Goal: Task Accomplishment & Management: Manage account settings

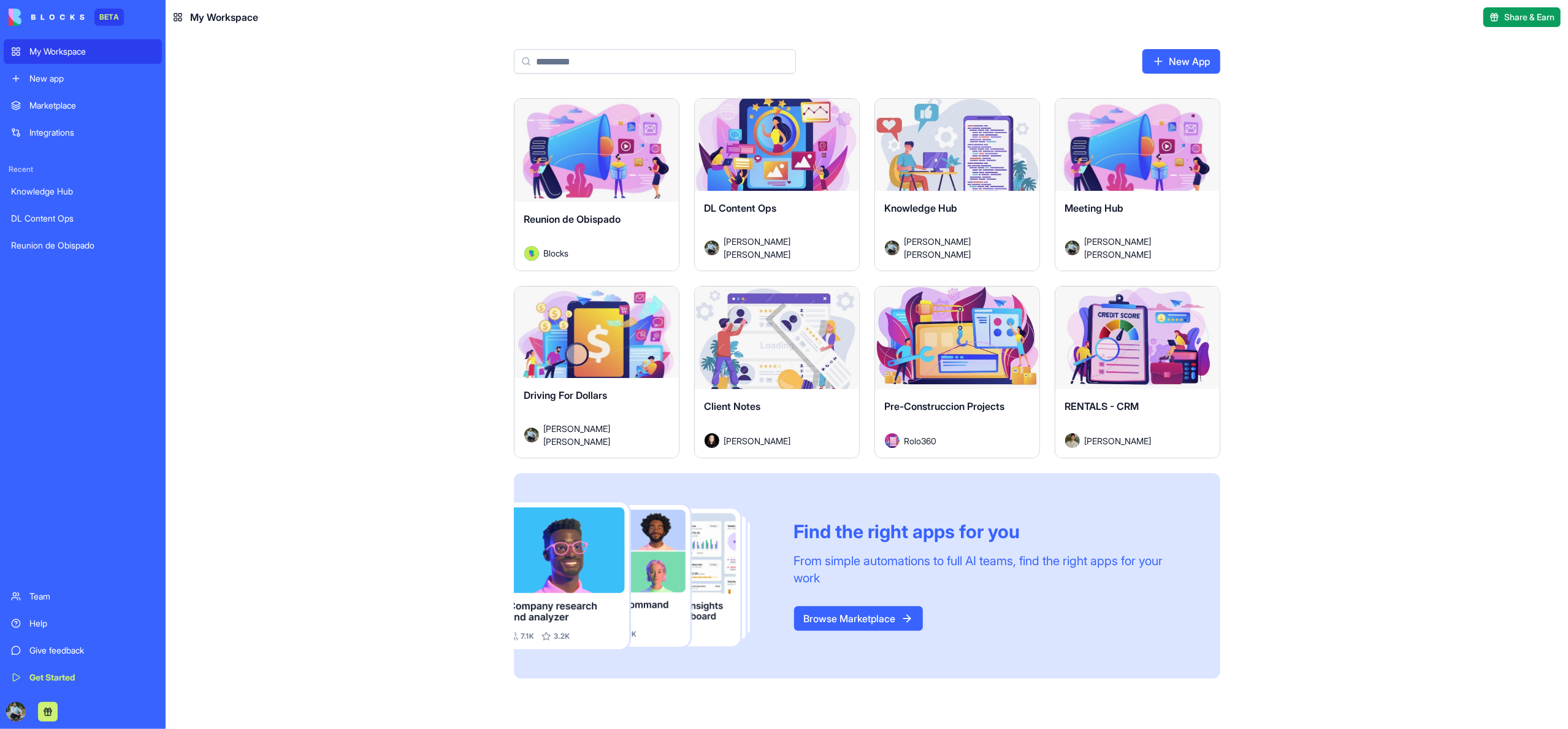
click at [587, 221] on span "Reunion de Obispado" at bounding box center [573, 219] width 97 height 12
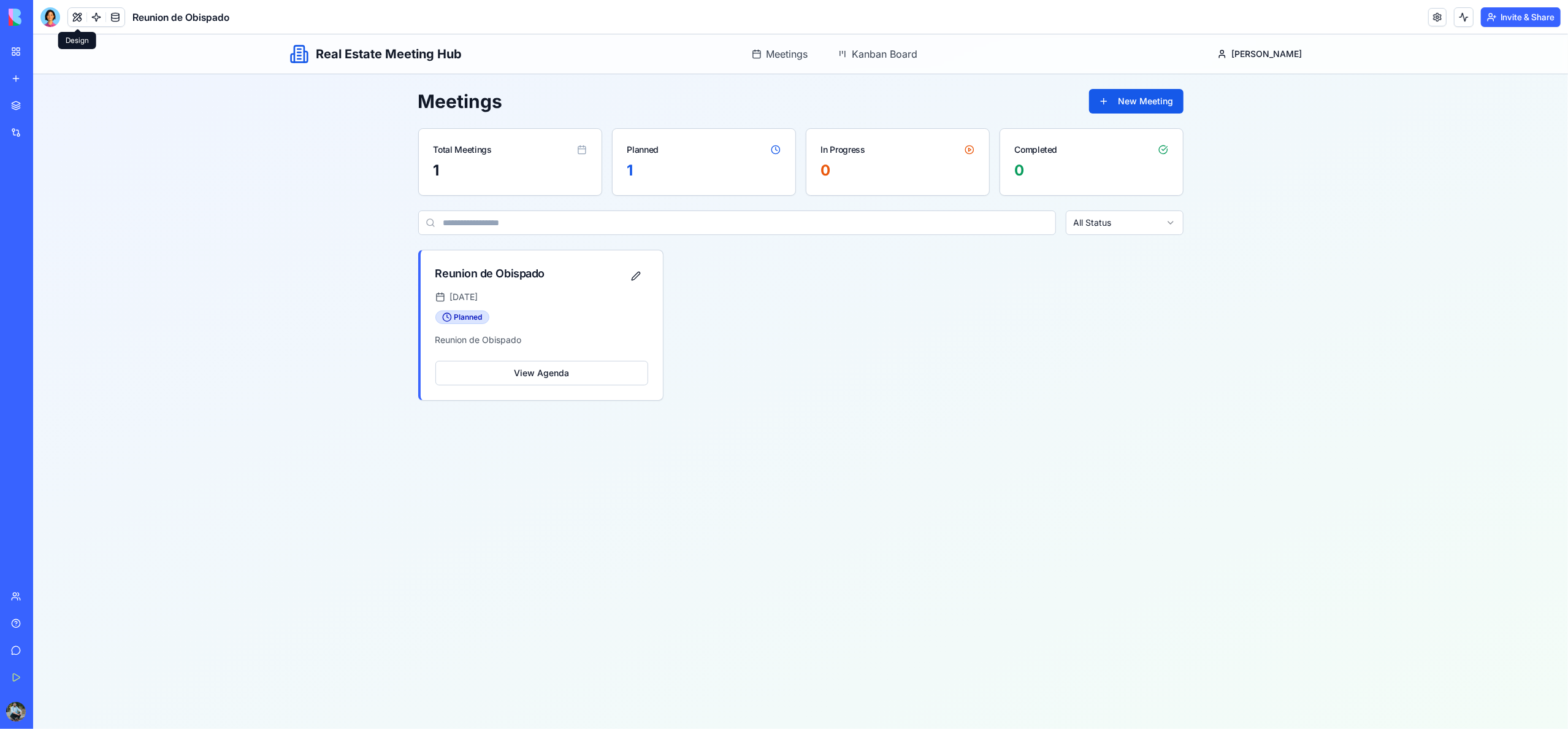
click at [76, 16] on button at bounding box center [77, 17] width 18 height 18
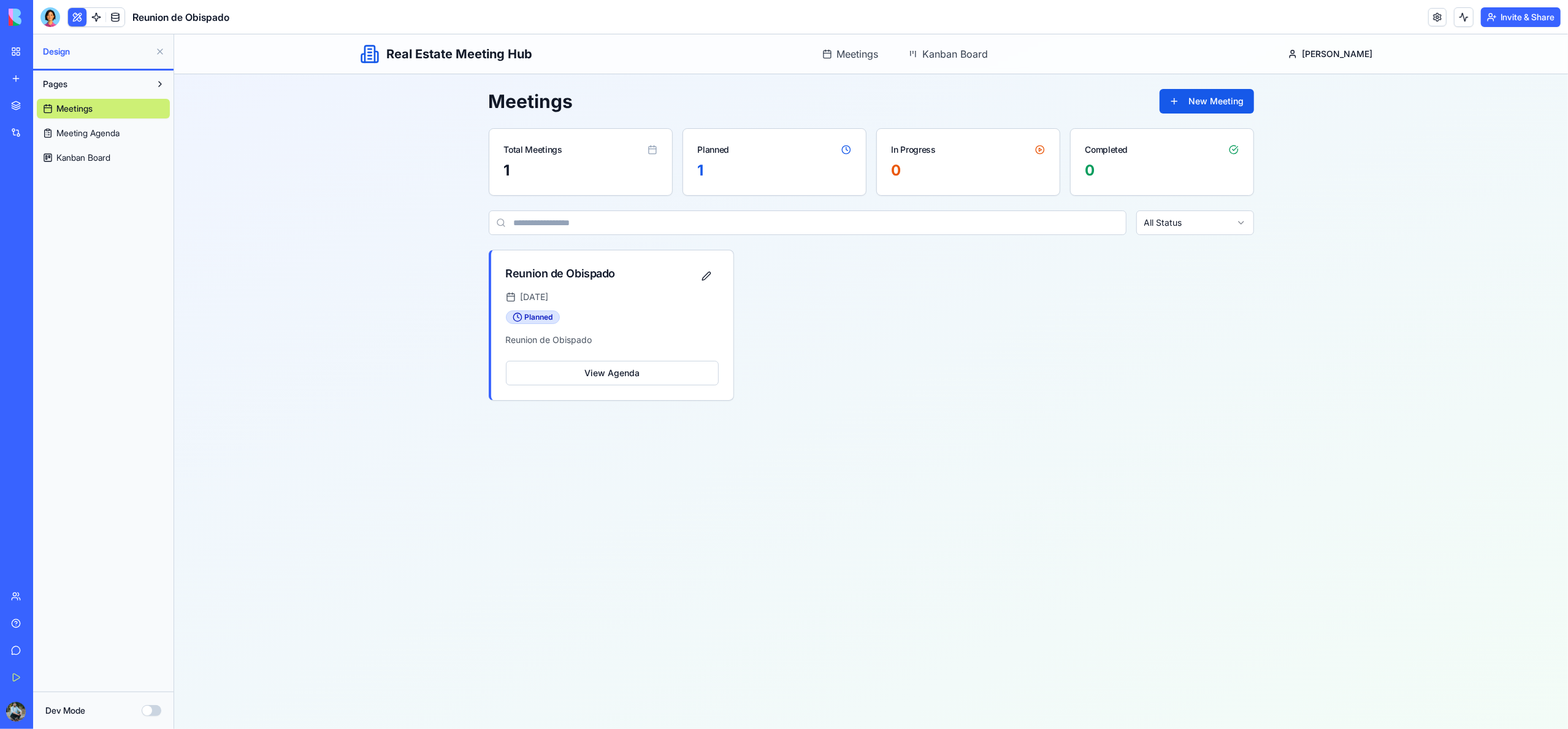
click at [16, 49] on link "My Workspace" at bounding box center [28, 52] width 49 height 25
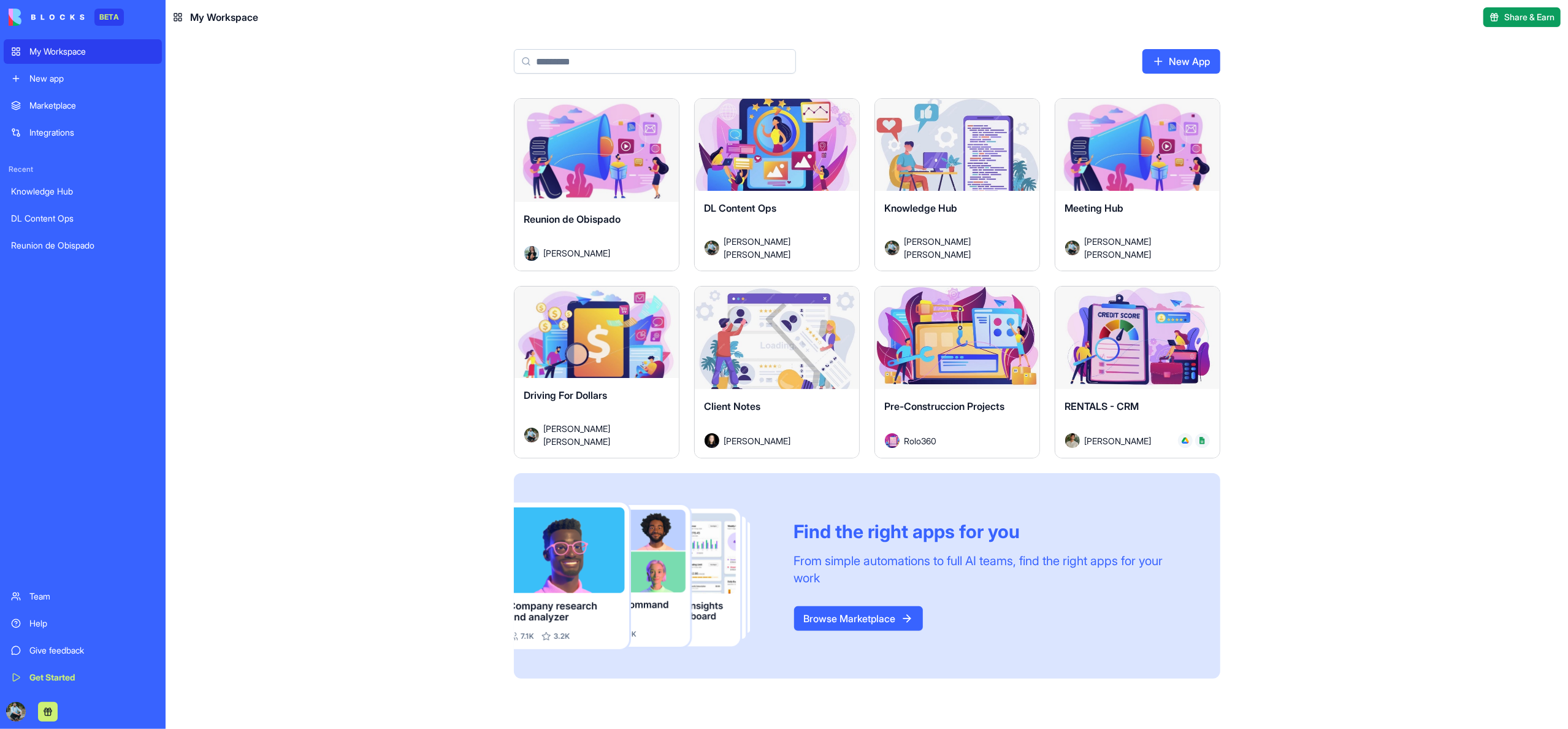
click at [576, 189] on div "Launch" at bounding box center [596, 150] width 164 height 103
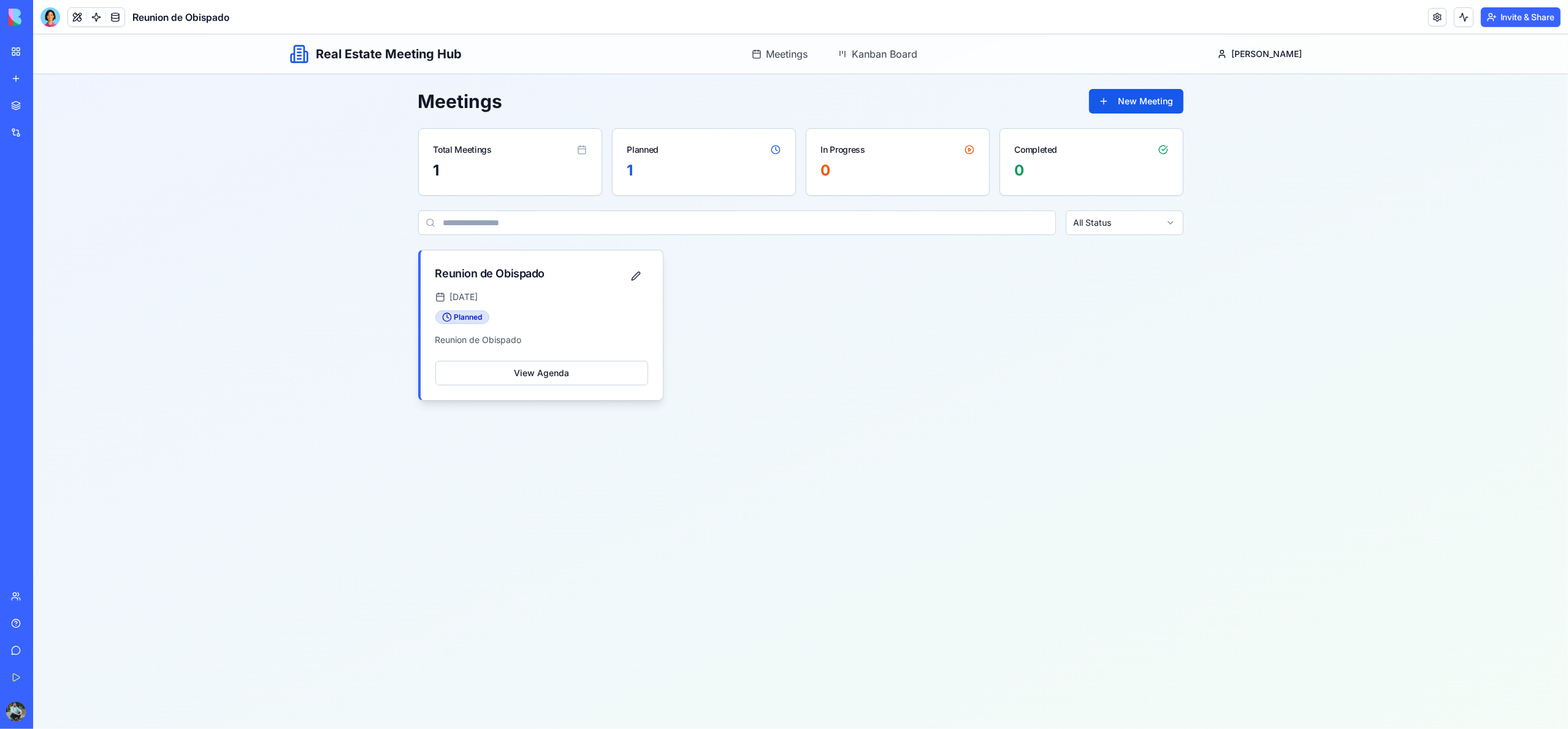
click at [510, 277] on div "Reunion de Obispado" at bounding box center [490, 273] width 109 height 17
click at [587, 377] on button "View Agenda" at bounding box center [541, 373] width 213 height 25
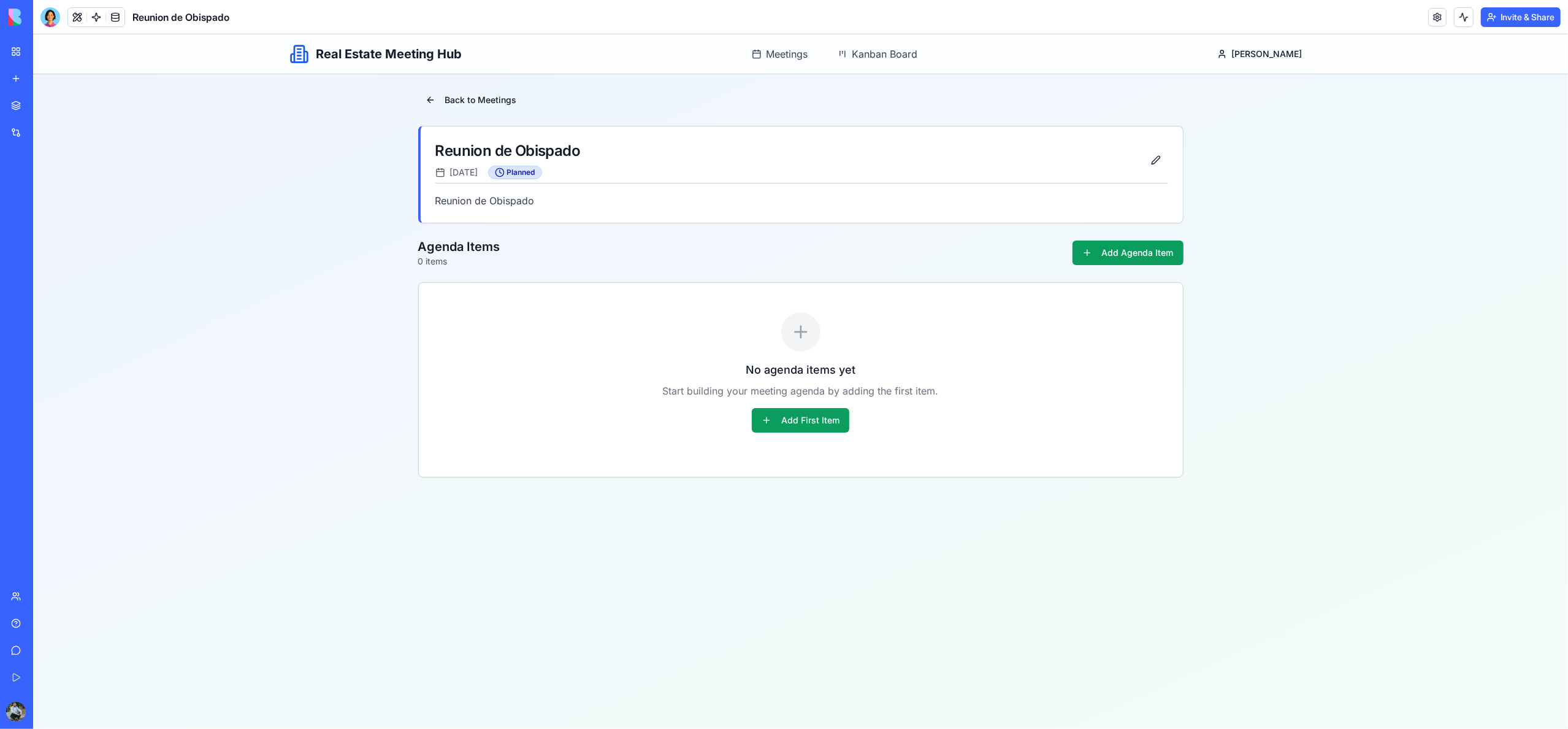
click at [26, 47] on link "My Workspace" at bounding box center [28, 52] width 49 height 25
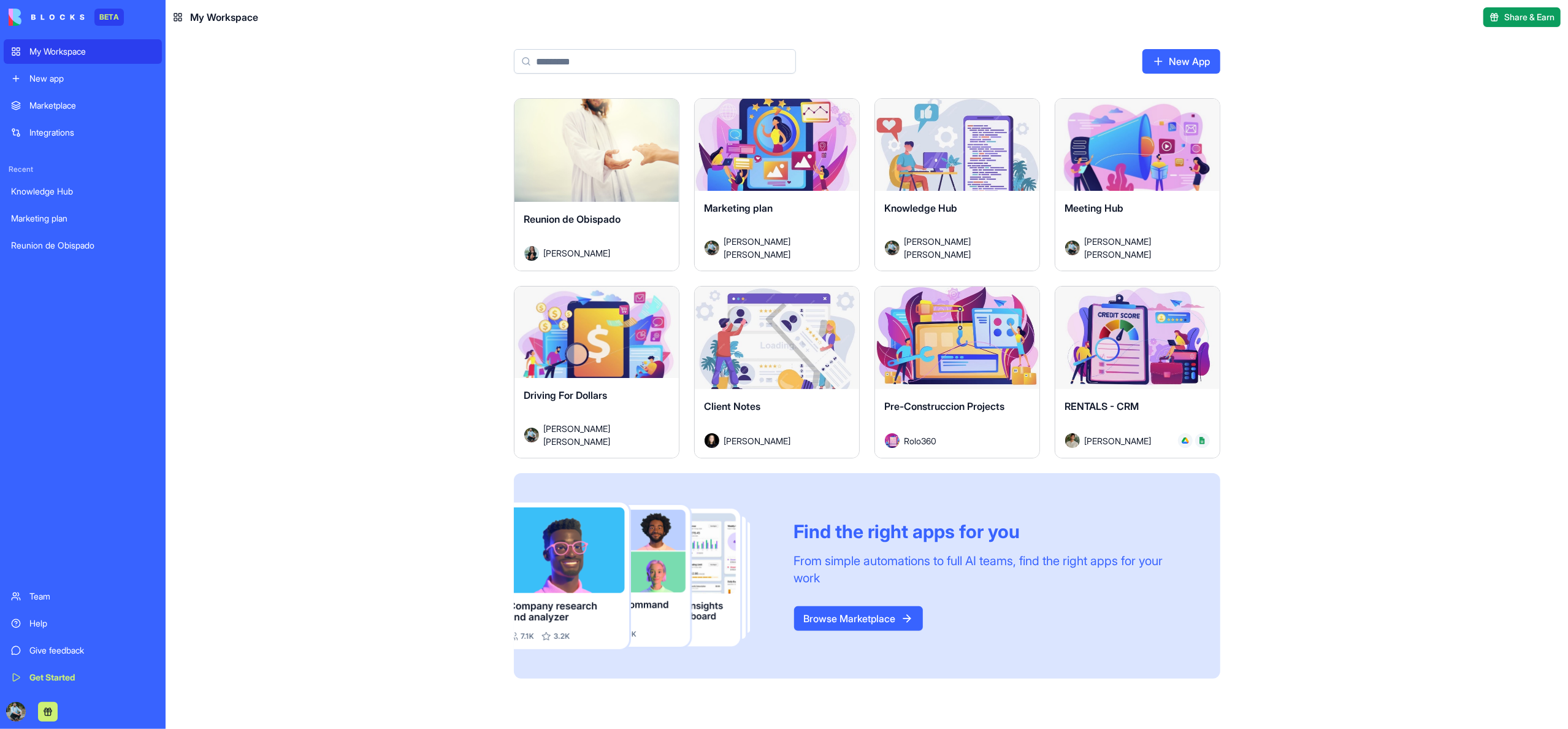
click at [57, 48] on div "My Workspace" at bounding box center [92, 52] width 125 height 12
click at [590, 255] on span "Diana Lopera" at bounding box center [577, 253] width 67 height 13
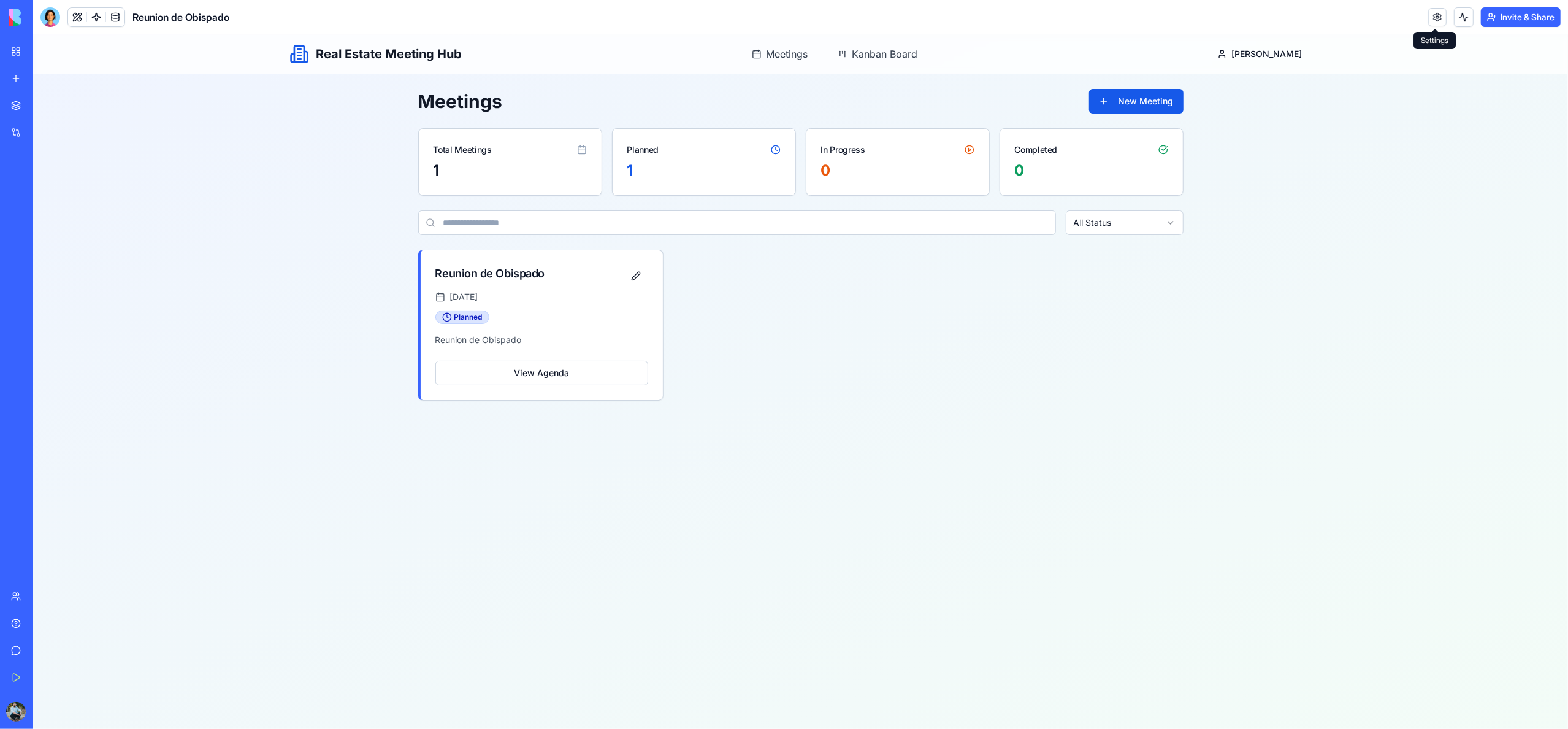
click at [1432, 17] on link at bounding box center [1437, 17] width 18 height 18
click at [1430, 16] on link at bounding box center [1437, 17] width 18 height 18
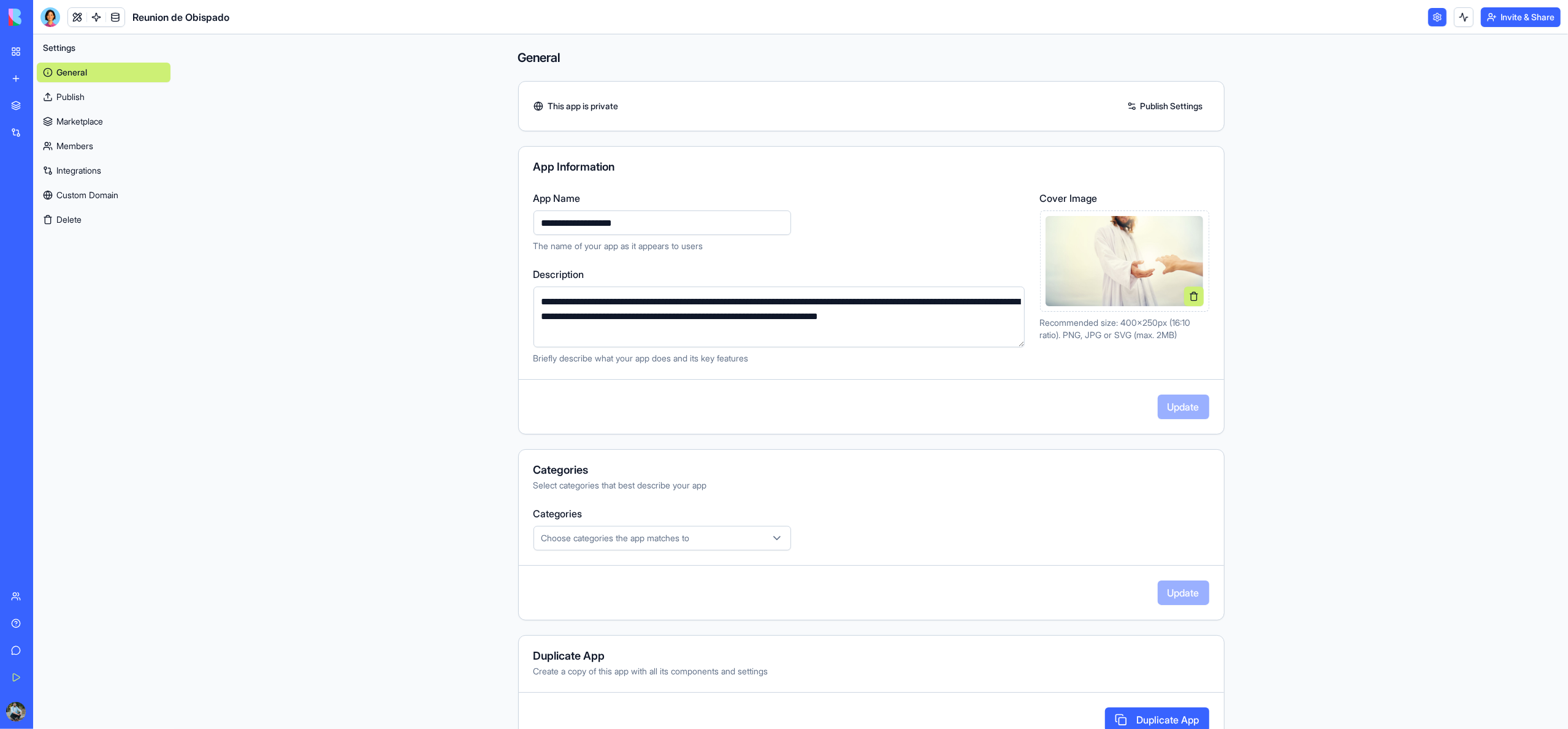
click at [22, 53] on link "My Workspace" at bounding box center [28, 52] width 49 height 25
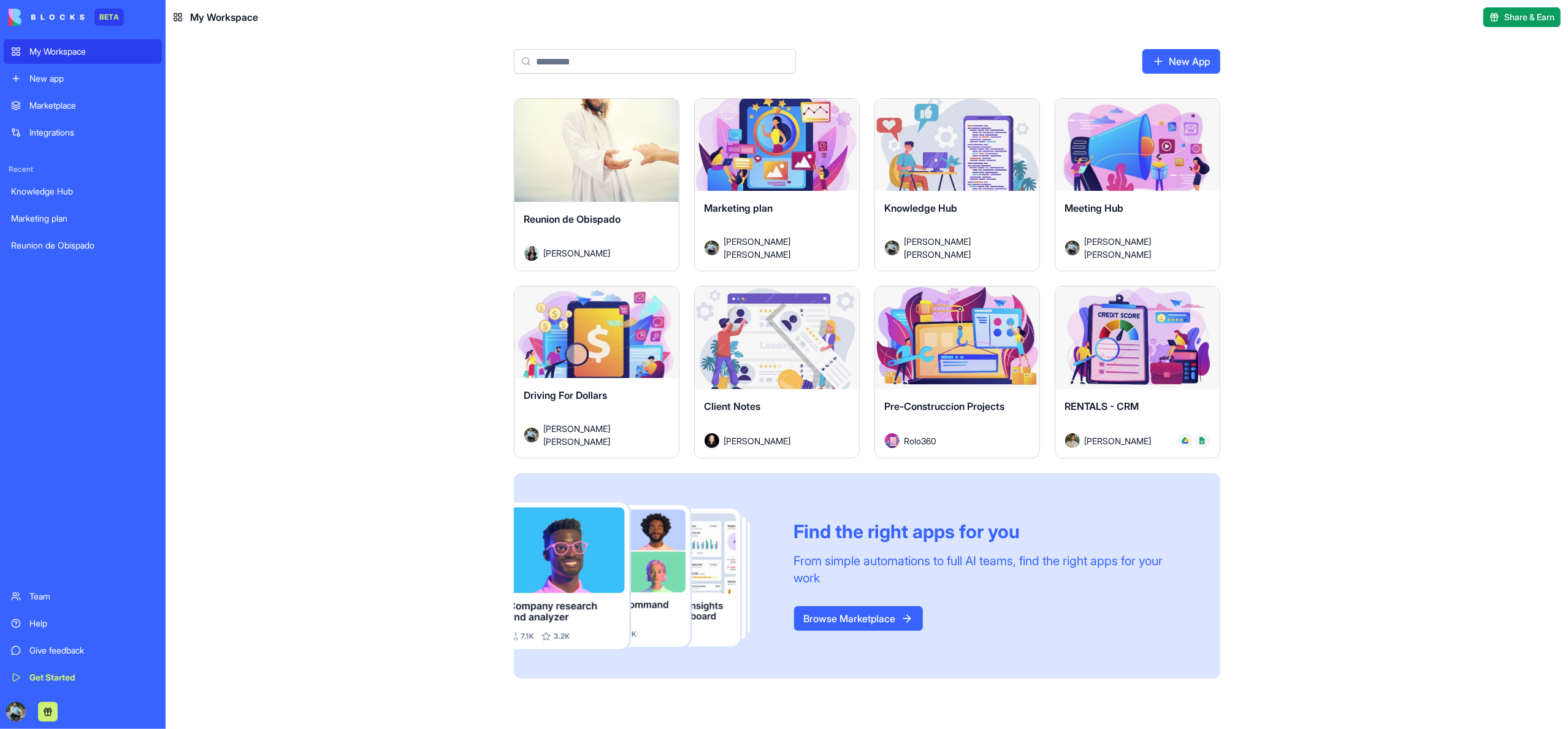
click at [637, 172] on div "Launch" at bounding box center [596, 150] width 164 height 103
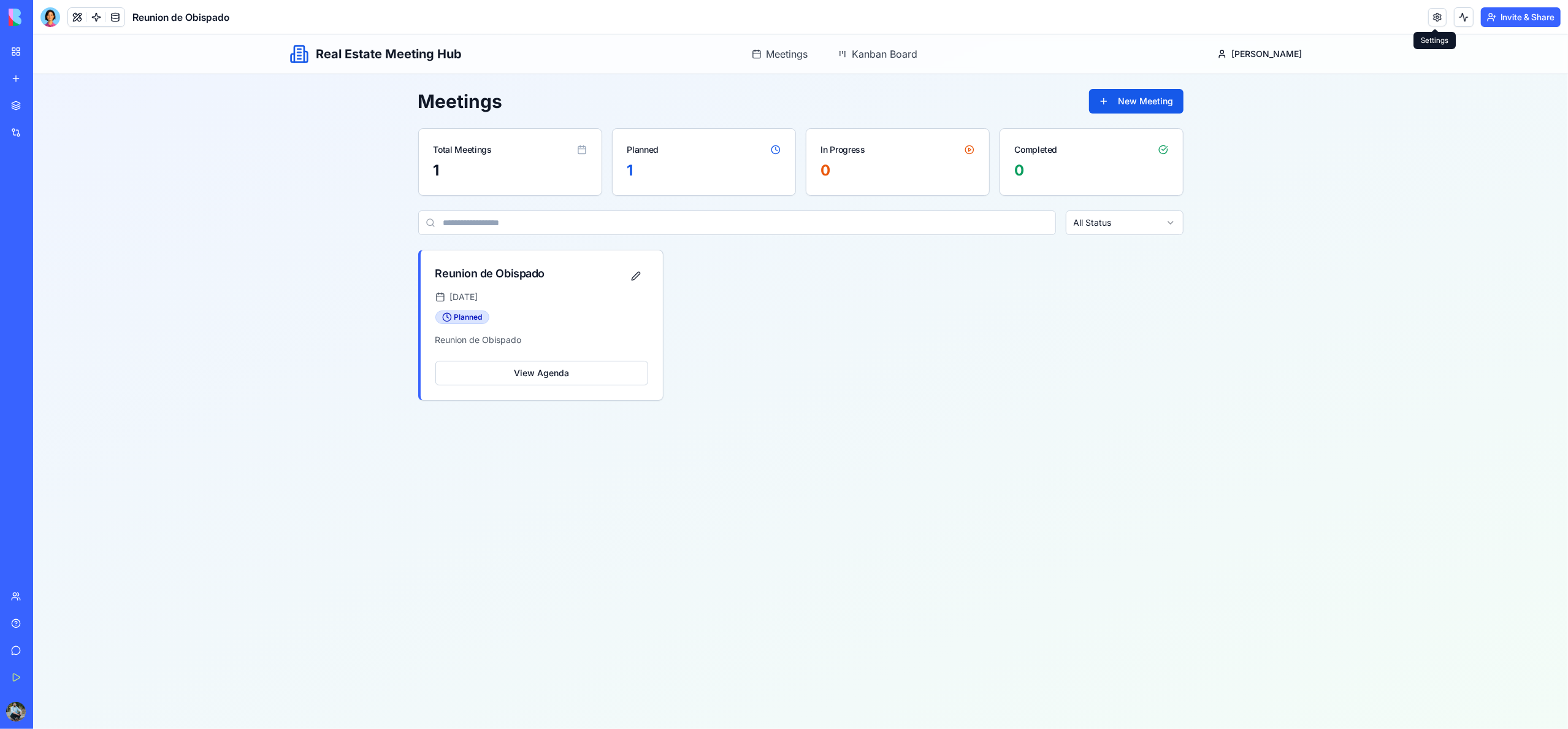
click at [1434, 16] on link at bounding box center [1437, 17] width 18 height 18
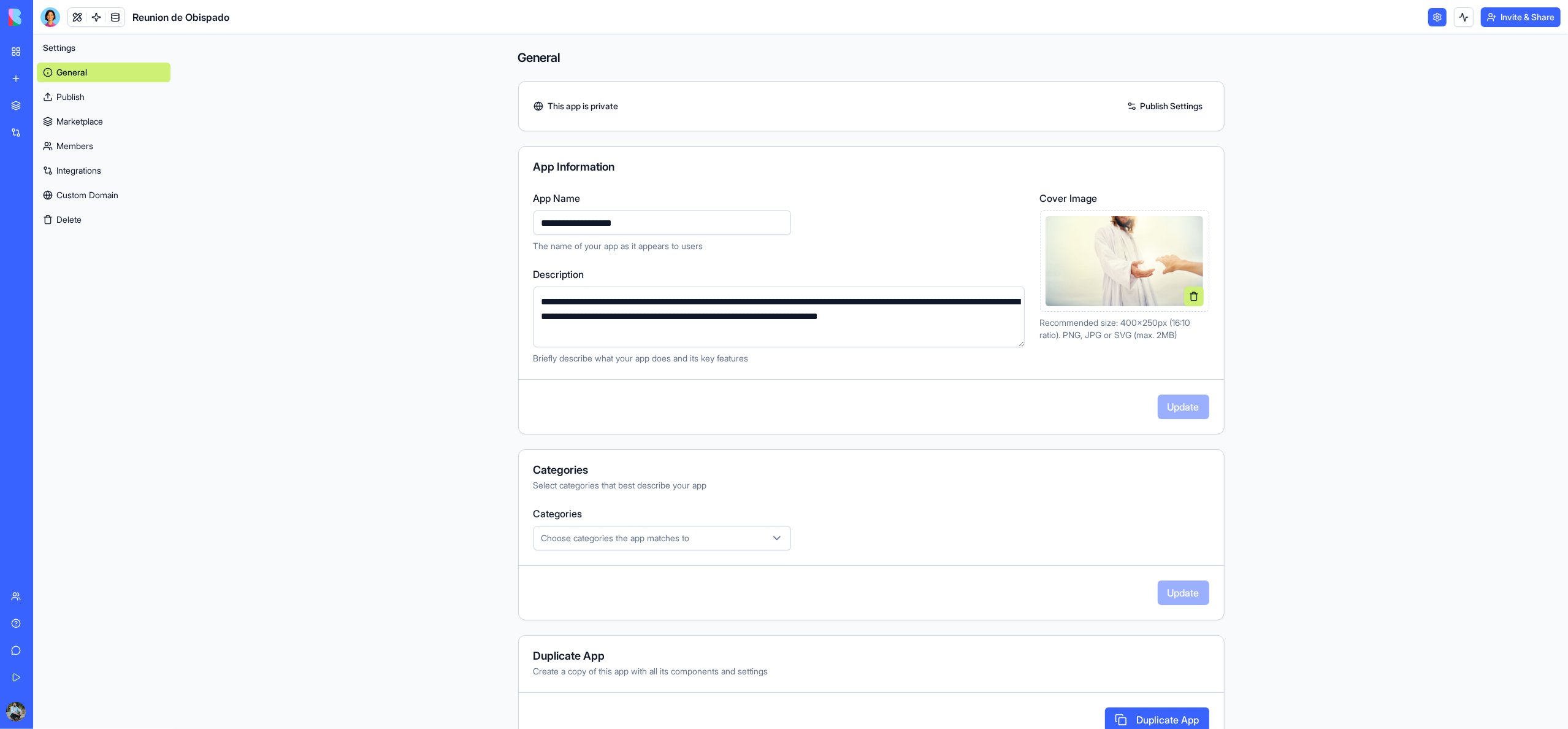
scroll to position [34, 0]
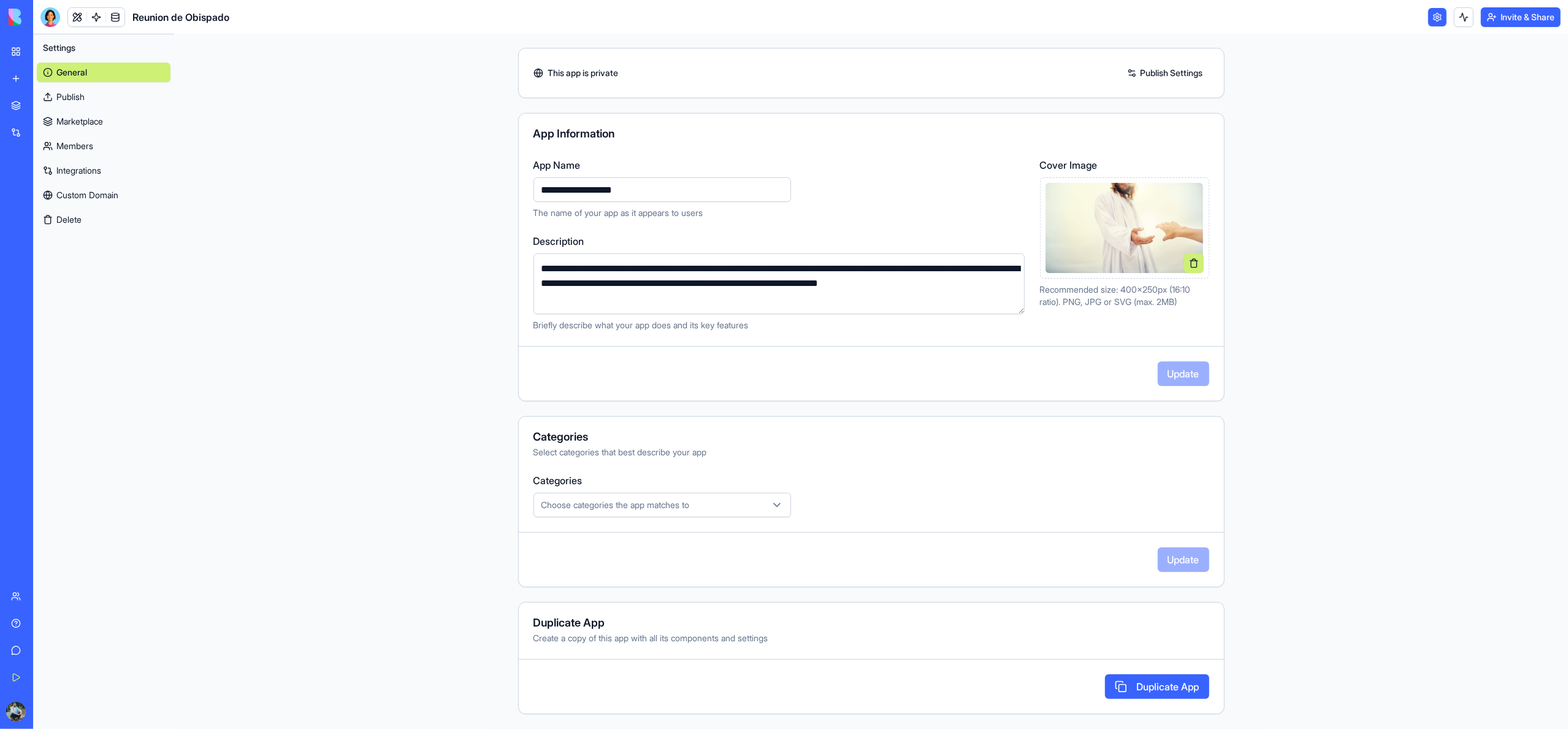
click at [89, 121] on link "Marketplace" at bounding box center [103, 121] width 133 height 20
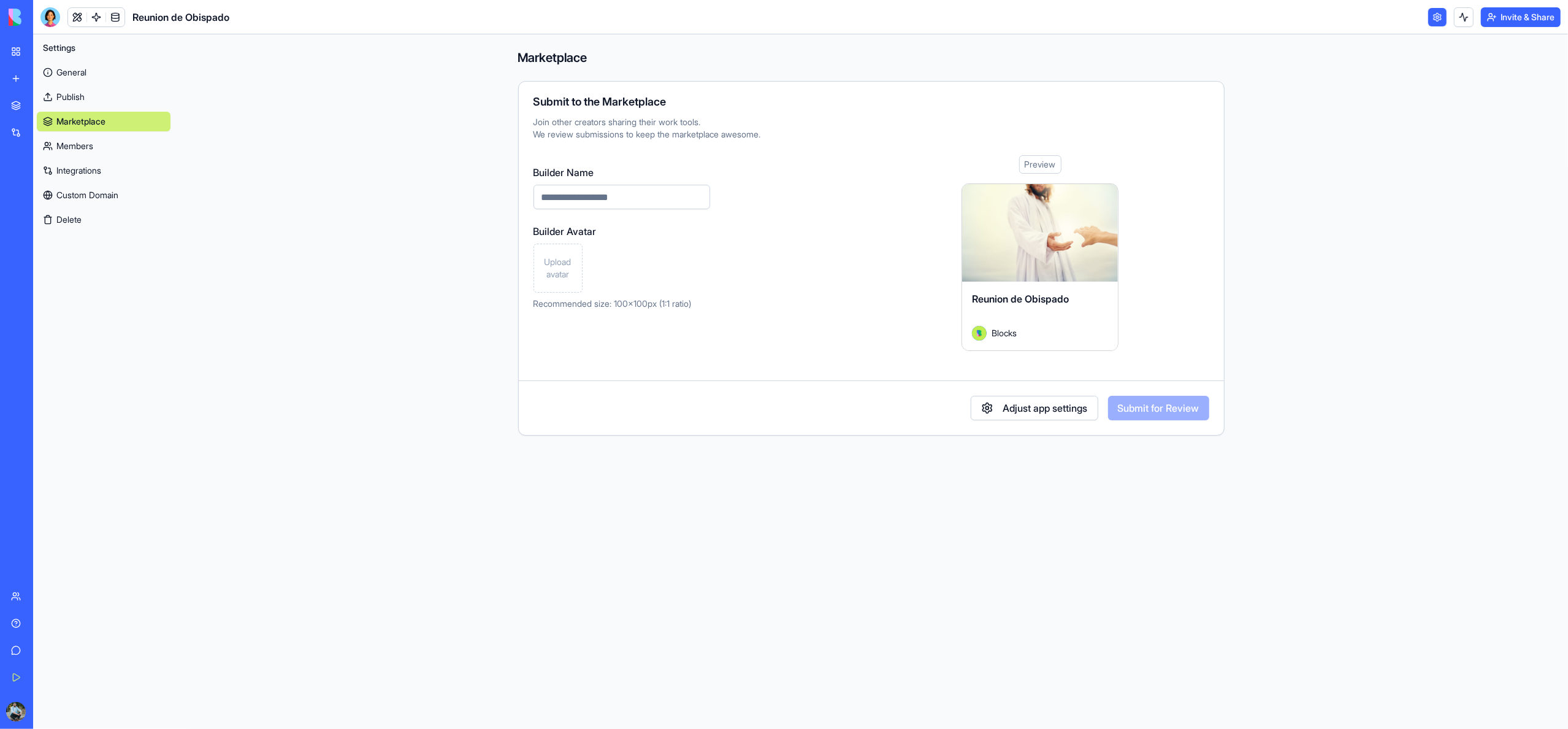
click at [595, 207] on input "Builder Name" at bounding box center [622, 197] width 176 height 25
type input "*********"
click at [981, 337] on img at bounding box center [980, 333] width 15 height 15
click at [596, 200] on input "Builder Name" at bounding box center [622, 197] width 176 height 25
type input "*******"
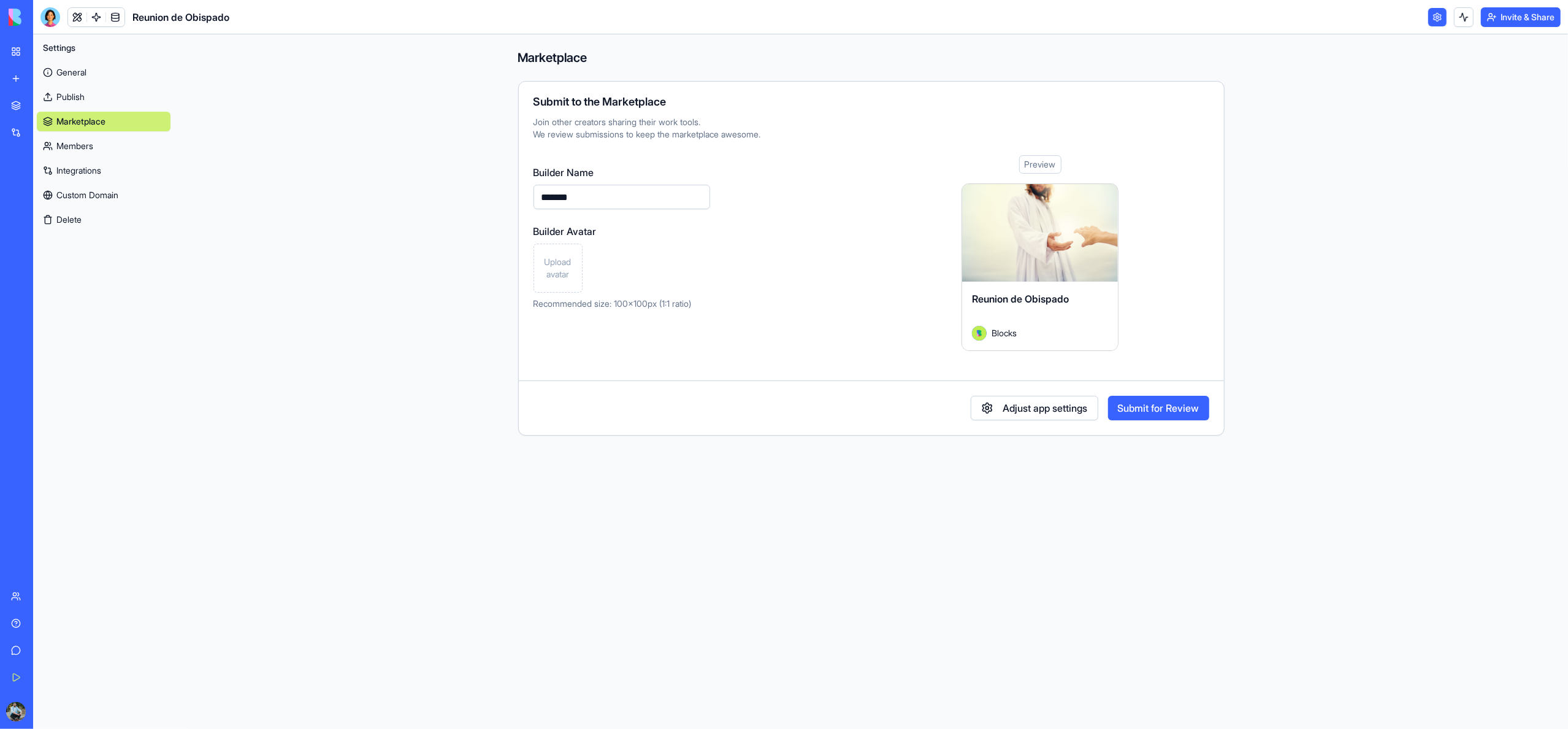
click at [1026, 413] on button "Adjust app settings" at bounding box center [1034, 408] width 127 height 25
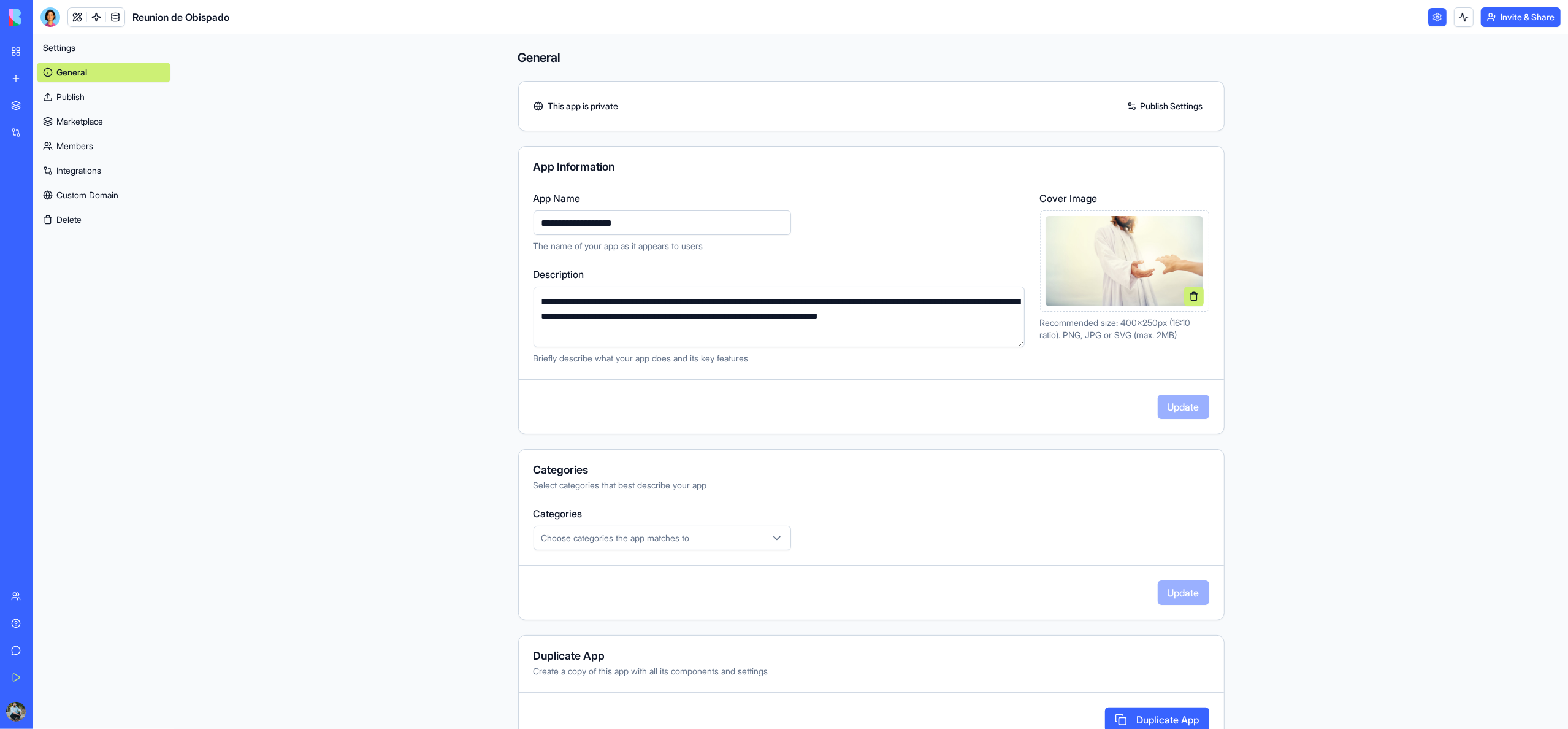
click at [93, 125] on link "Marketplace" at bounding box center [103, 121] width 133 height 20
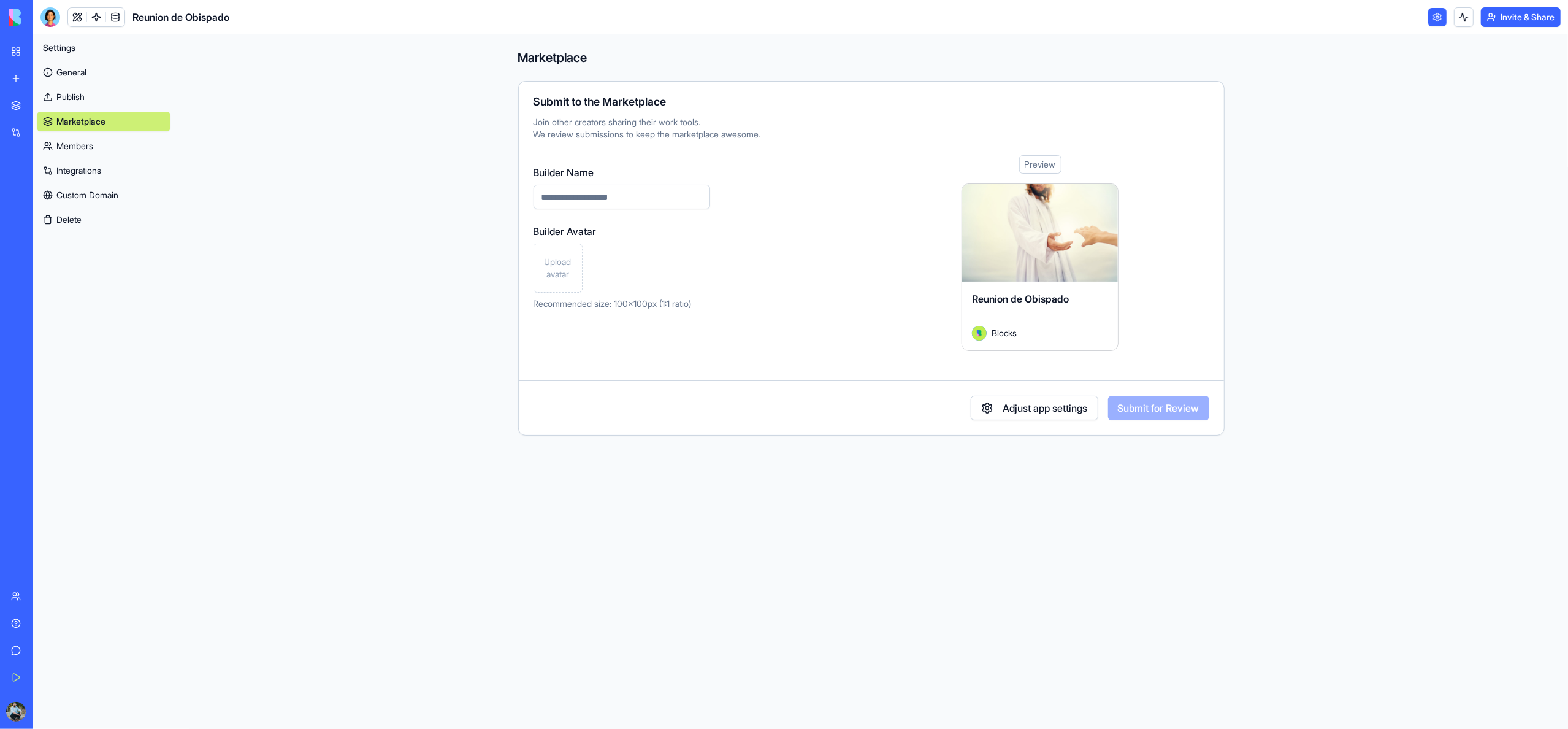
click at [583, 189] on input "Builder Name" at bounding box center [622, 197] width 176 height 25
type input "*******"
click at [1162, 415] on button "Submit for Review" at bounding box center [1158, 408] width 101 height 25
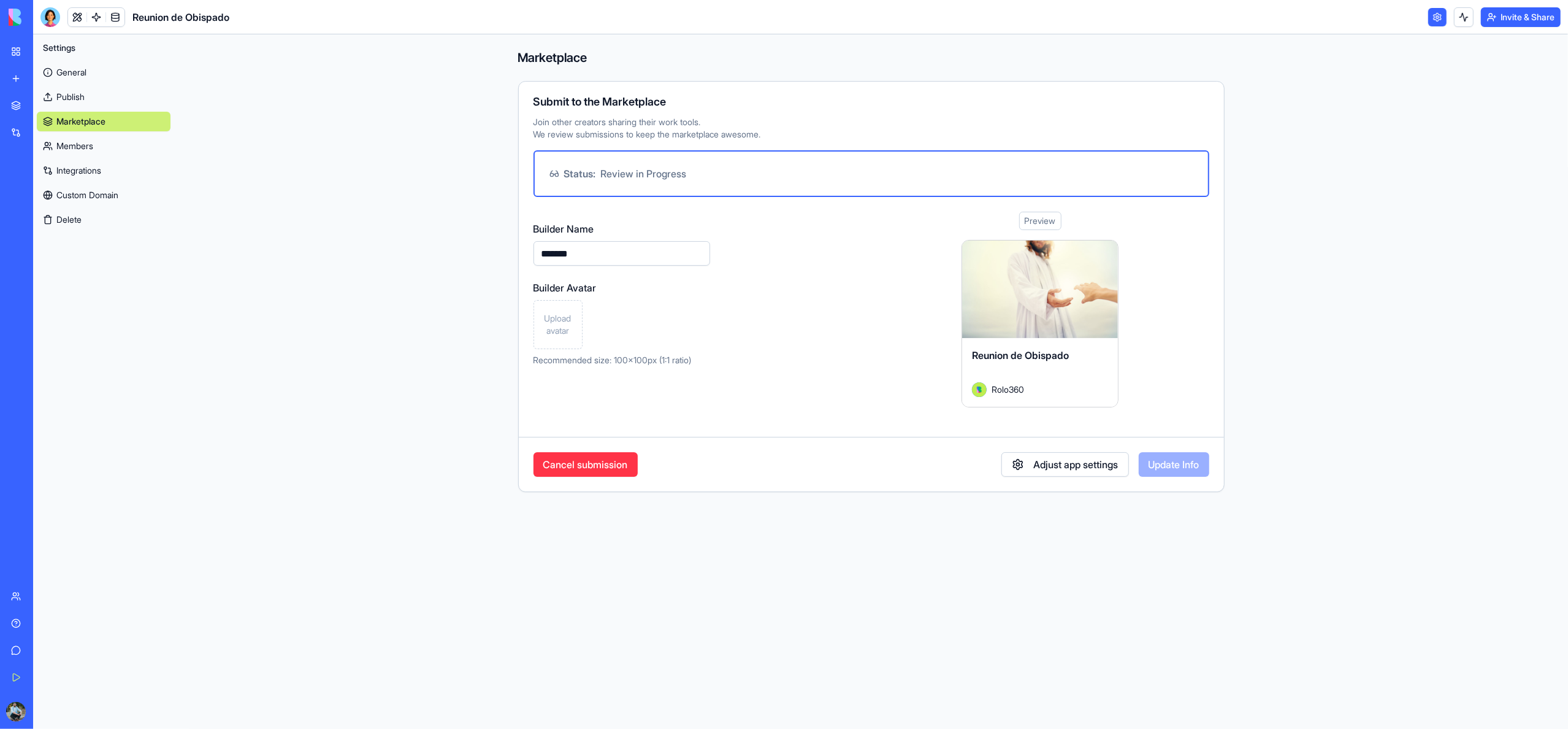
click at [606, 467] on button "Cancel submission" at bounding box center [586, 465] width 104 height 25
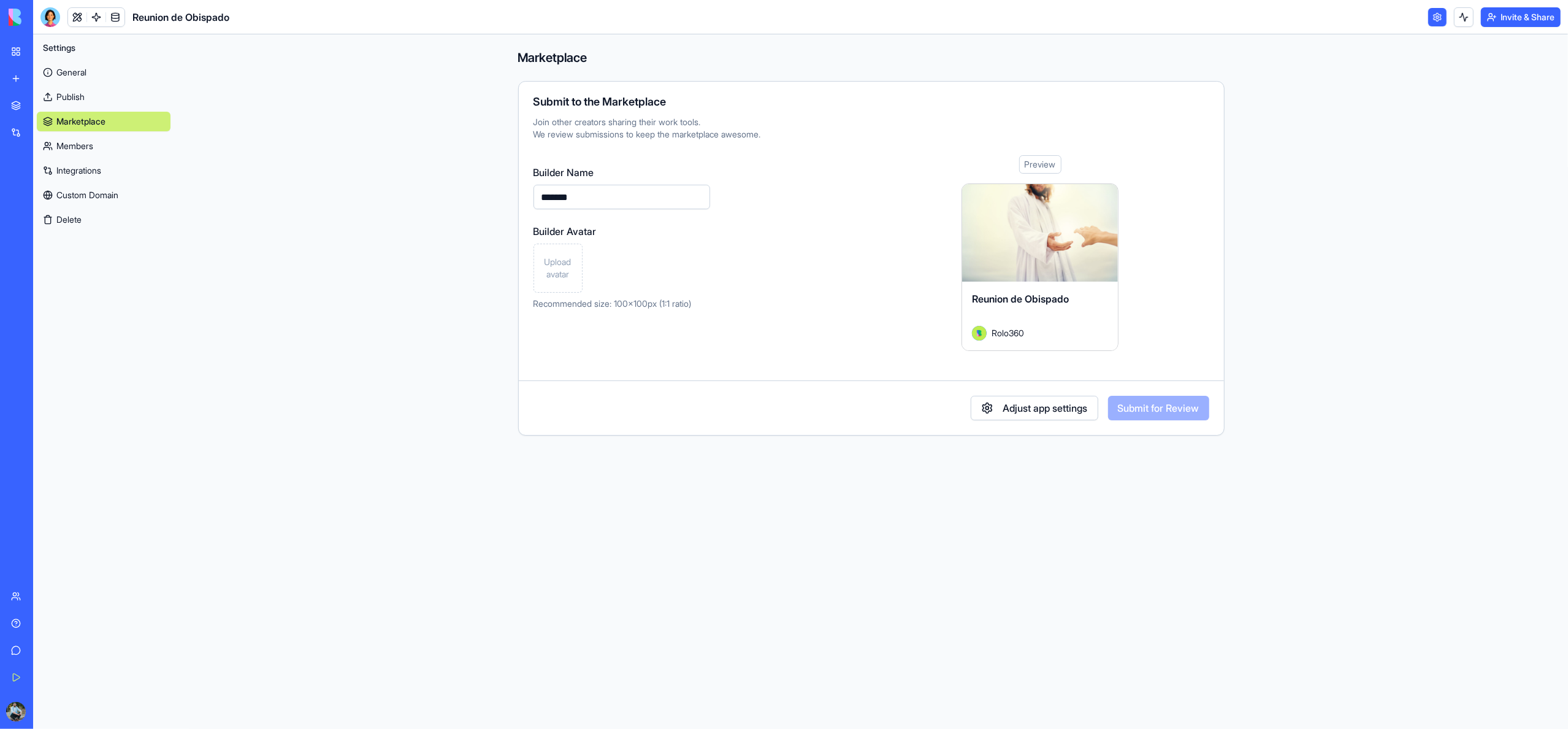
click at [84, 151] on link "Members" at bounding box center [103, 146] width 133 height 20
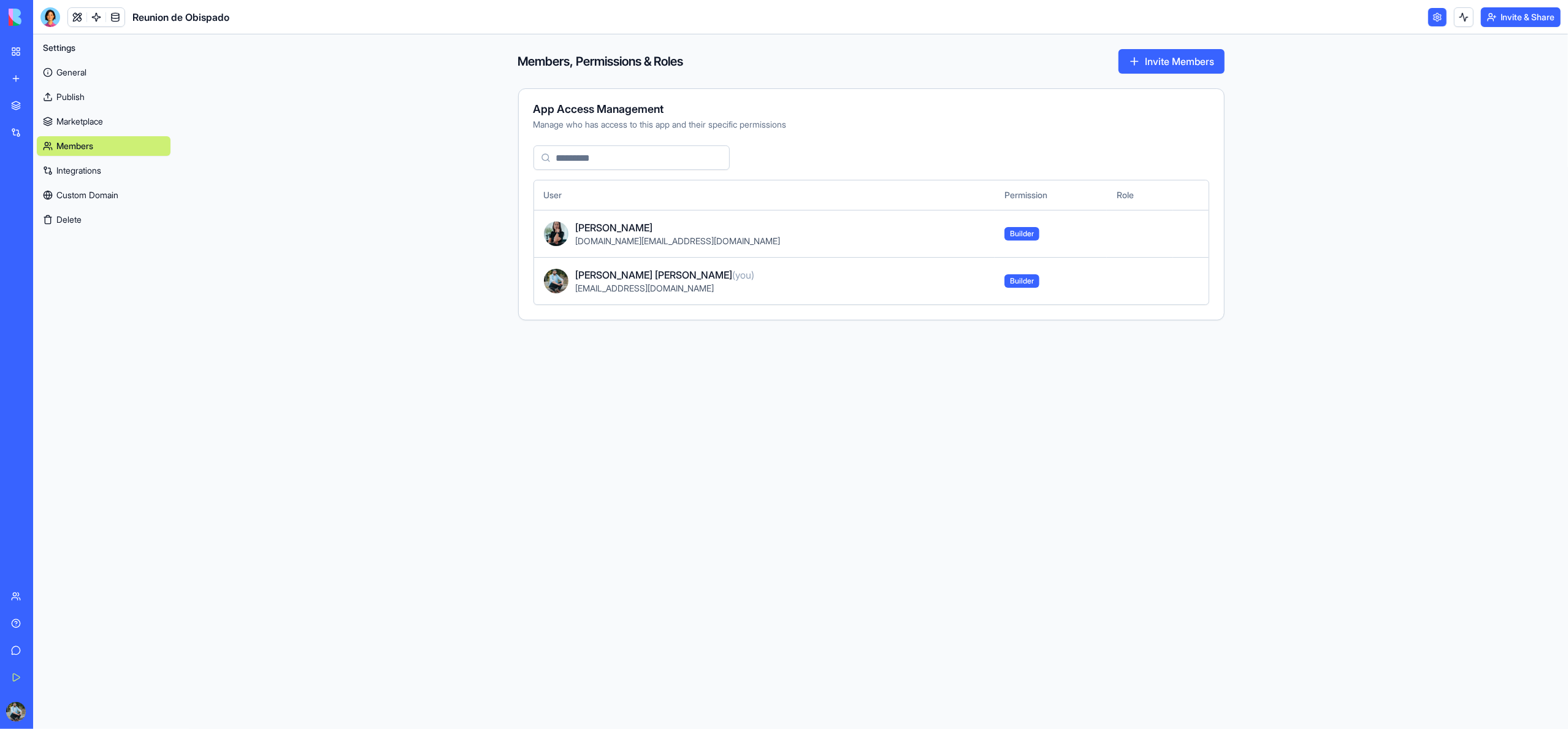
click at [675, 244] on span "di.realtor@dianalopera.com" at bounding box center [678, 241] width 205 height 10
click at [565, 235] on img at bounding box center [556, 234] width 25 height 25
click at [1004, 237] on span "Builder" at bounding box center [1021, 234] width 35 height 14
click at [76, 166] on link "Integrations" at bounding box center [103, 170] width 133 height 20
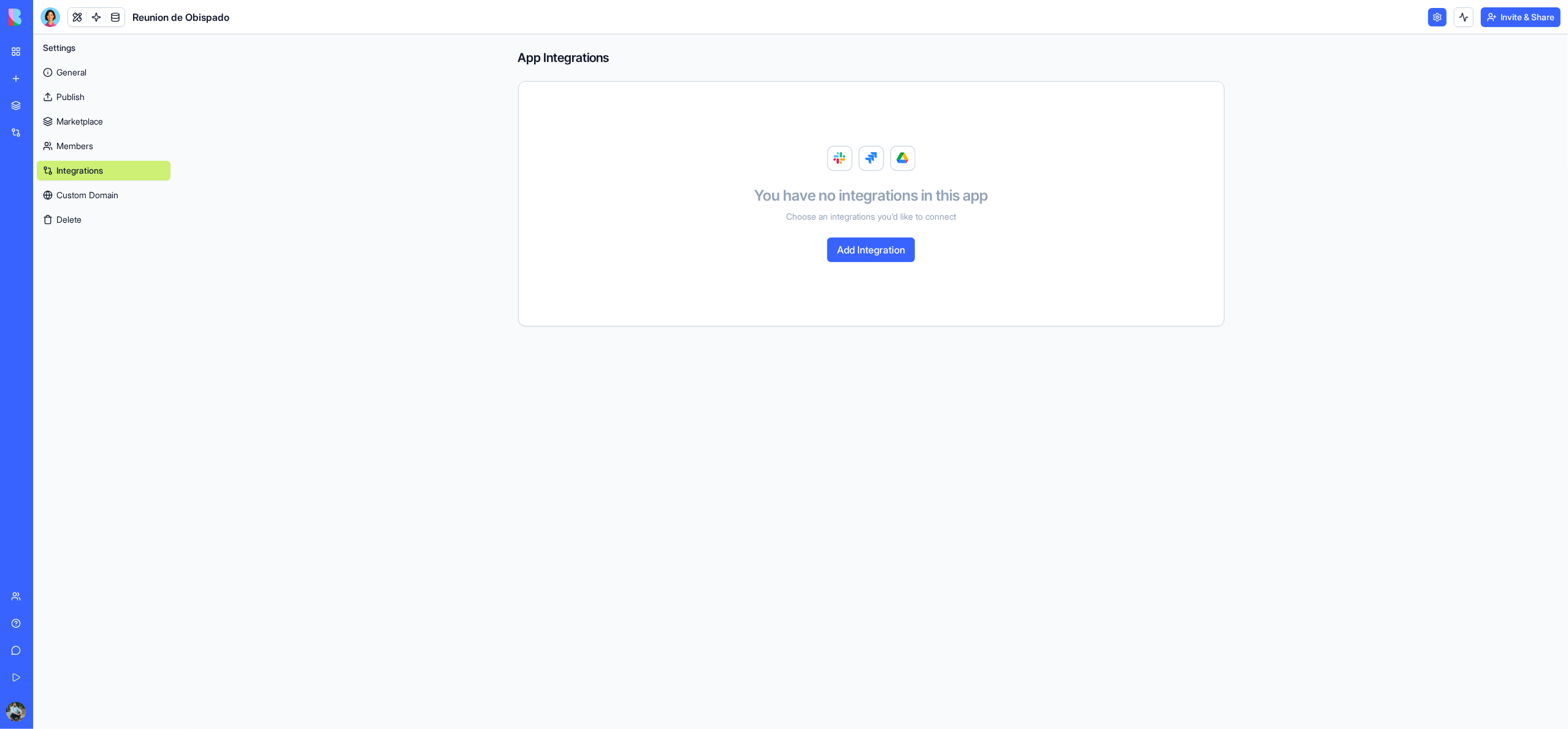
click at [84, 194] on link "Custom Domain" at bounding box center [103, 195] width 133 height 20
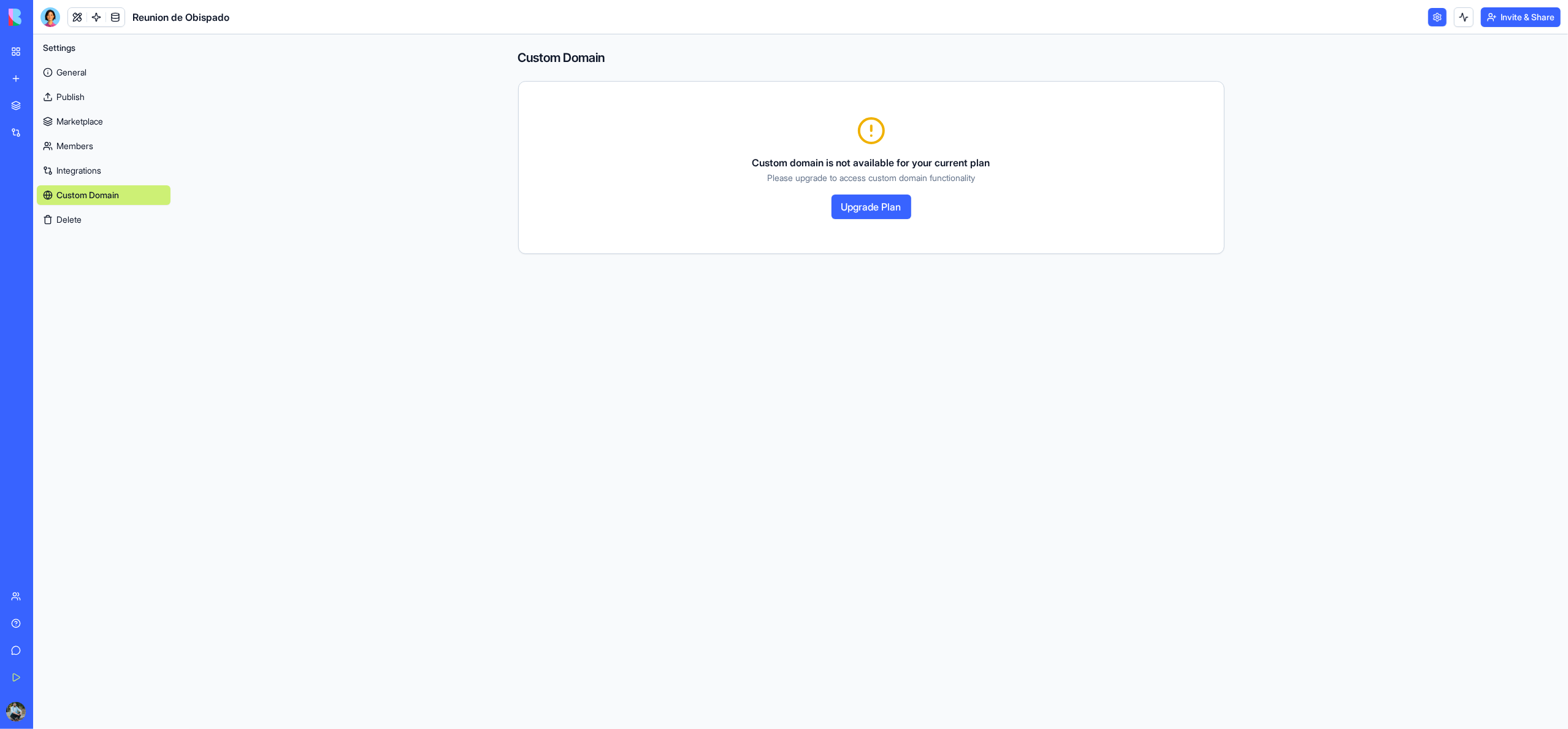
click at [72, 77] on link "General" at bounding box center [103, 72] width 133 height 20
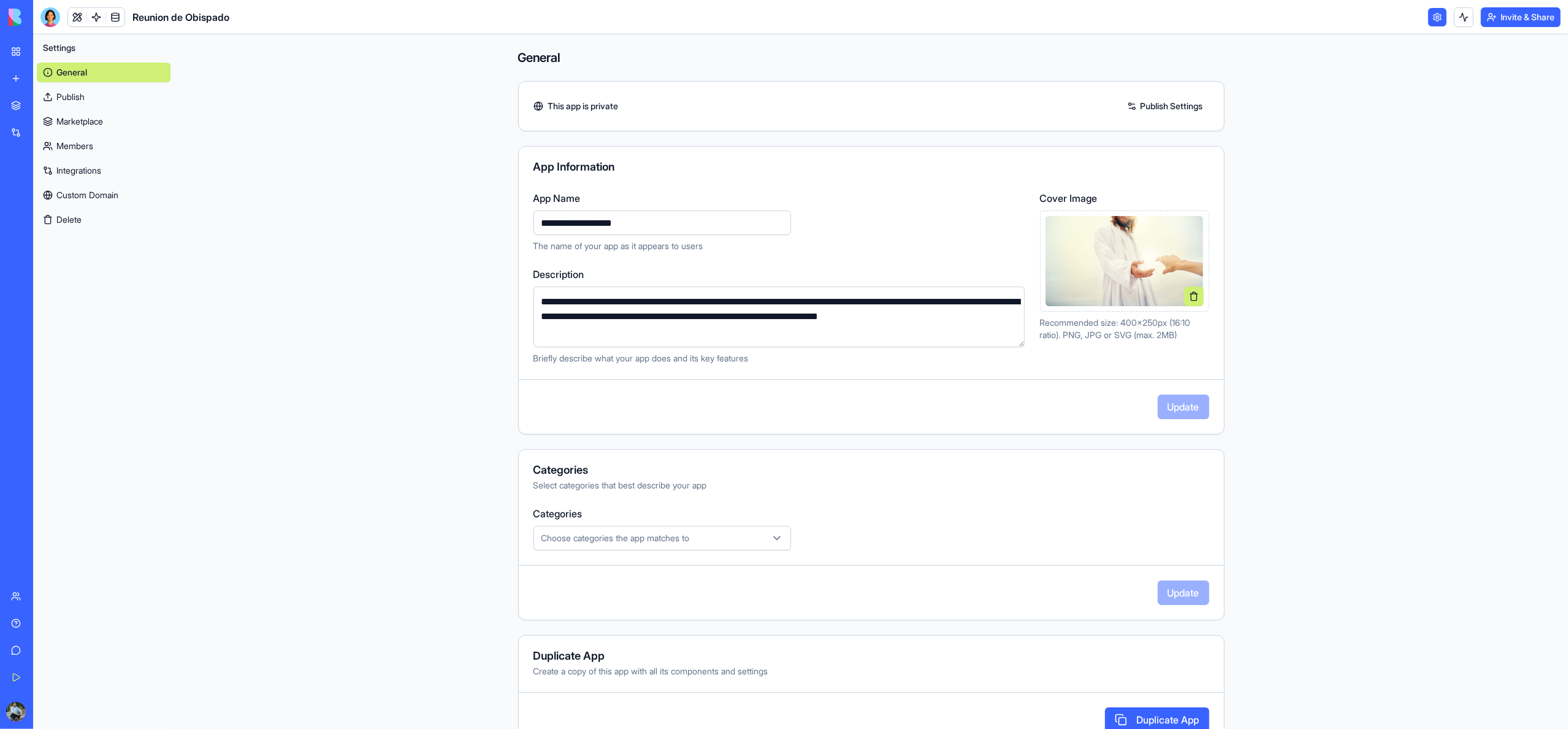
click at [16, 55] on link "My Workspace" at bounding box center [28, 52] width 49 height 25
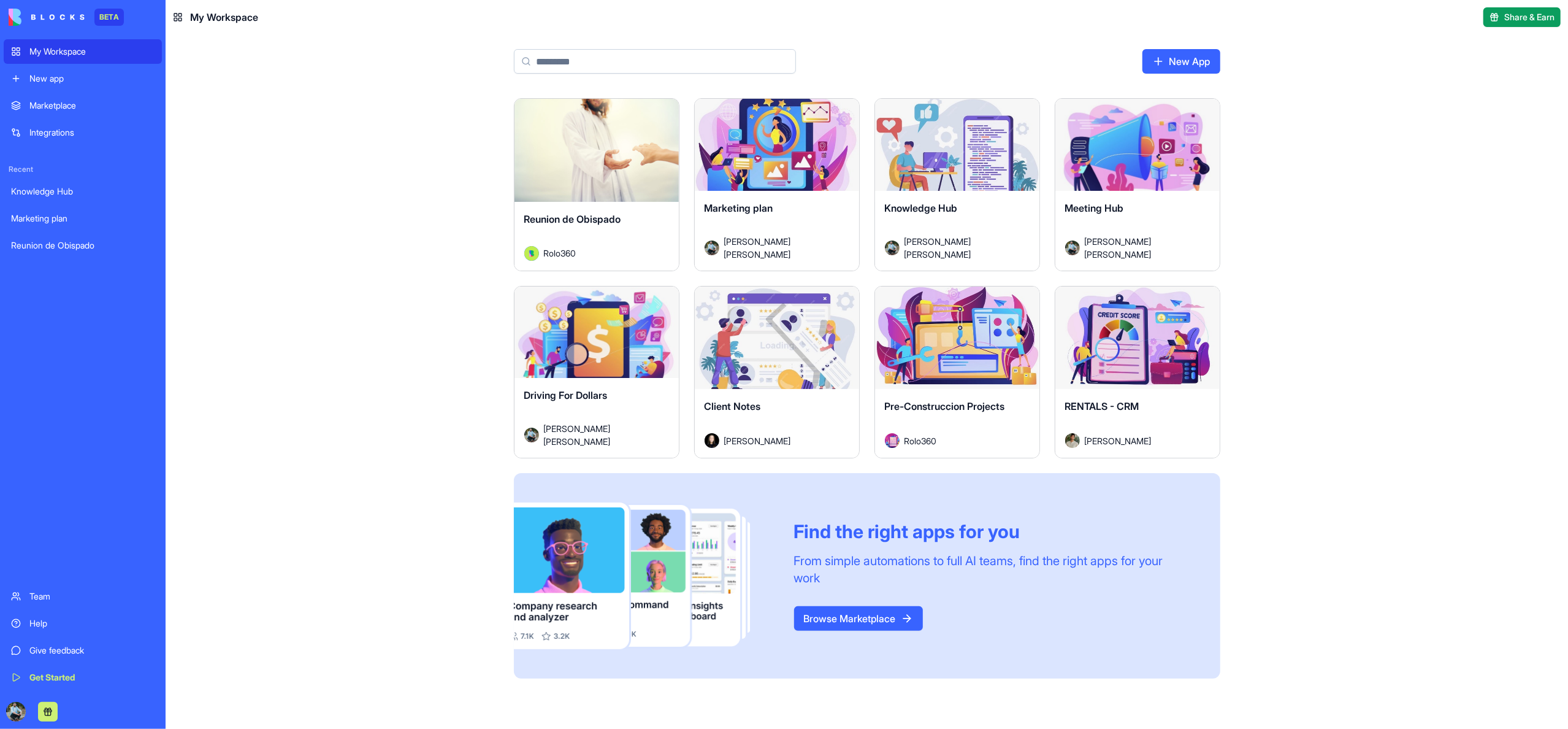
click at [572, 159] on button "Launch" at bounding box center [596, 151] width 92 height 25
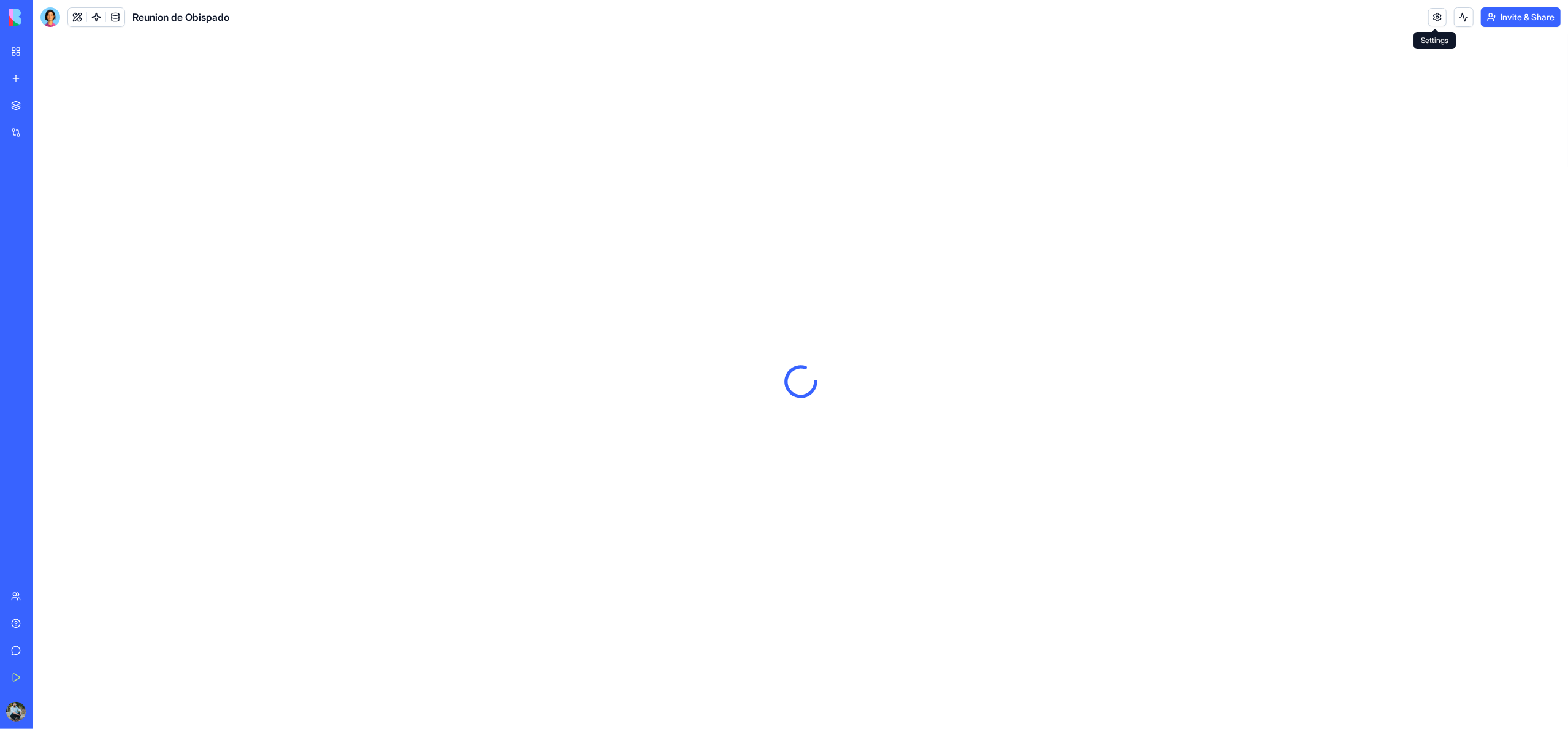
click at [1437, 16] on link at bounding box center [1437, 17] width 18 height 18
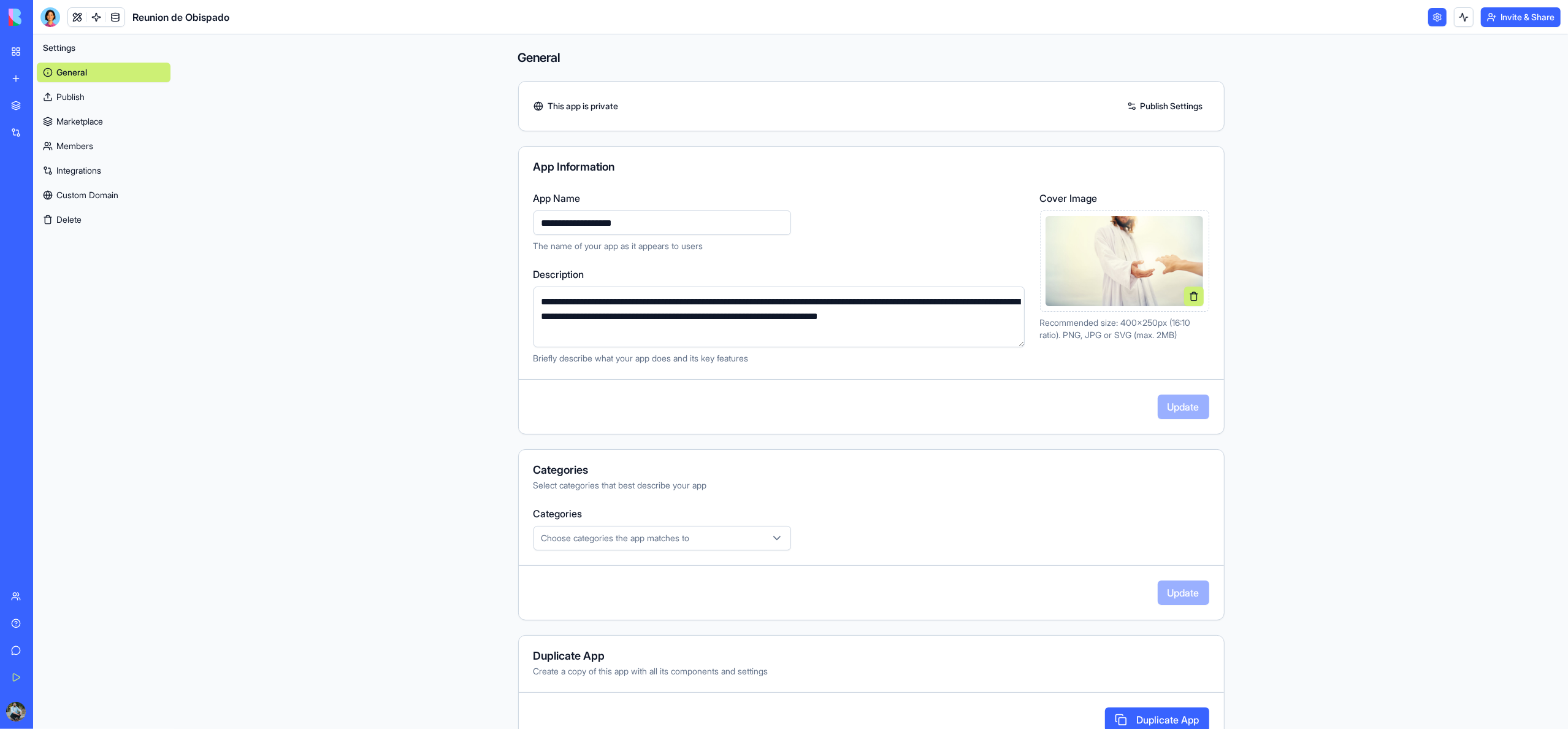
click at [86, 98] on link "Publish" at bounding box center [103, 97] width 133 height 20
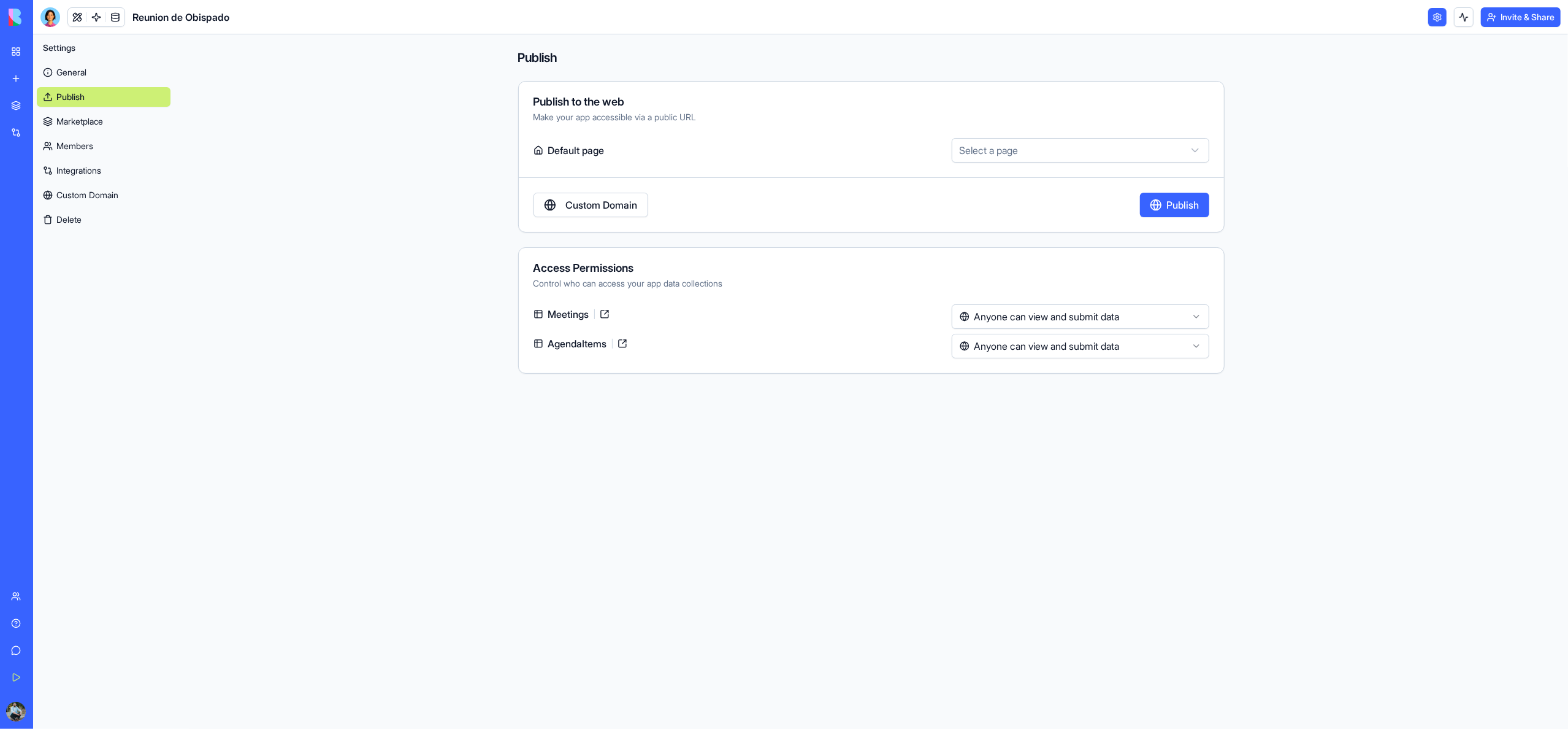
click at [83, 120] on link "Marketplace" at bounding box center [103, 121] width 133 height 20
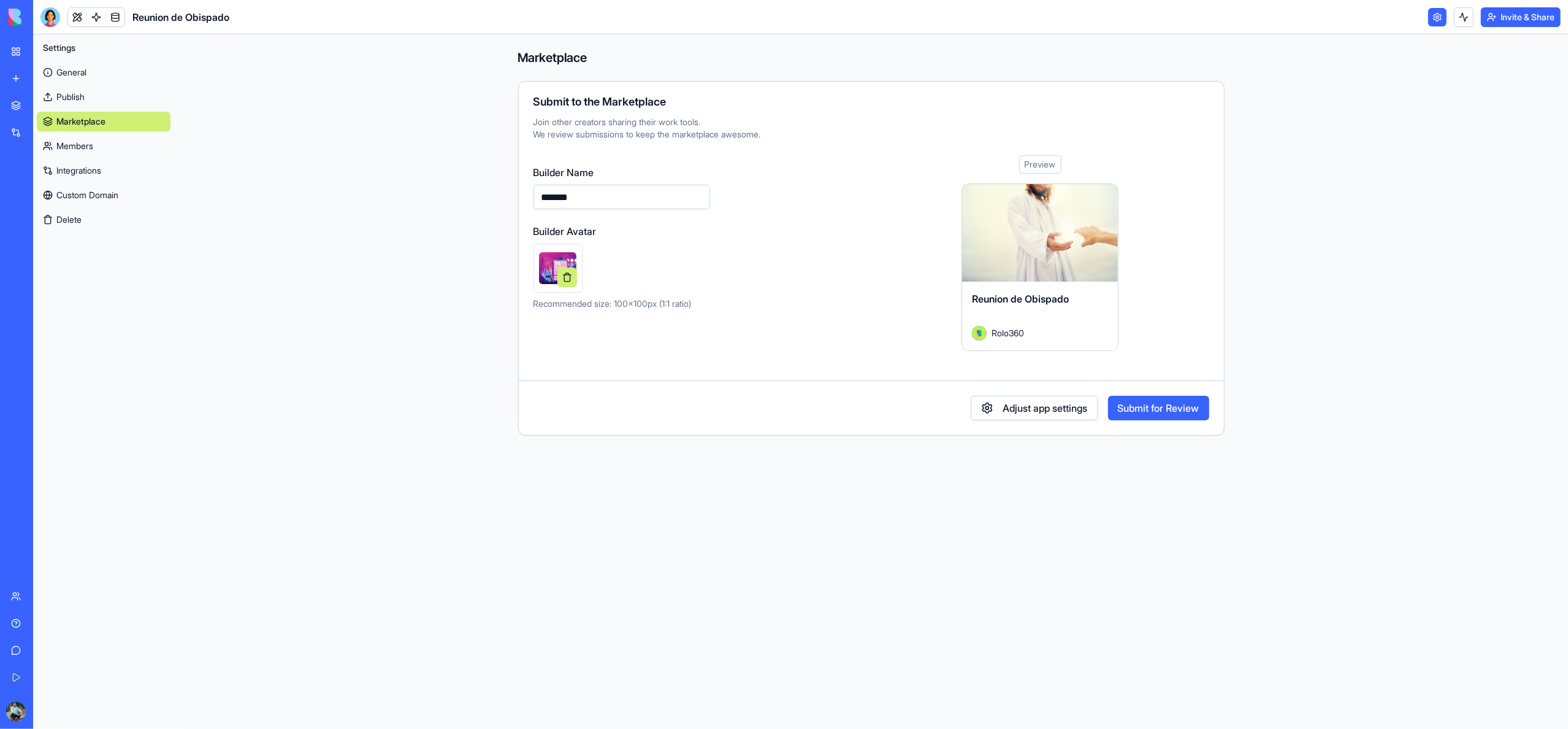
click at [85, 145] on link "Members" at bounding box center [103, 146] width 133 height 20
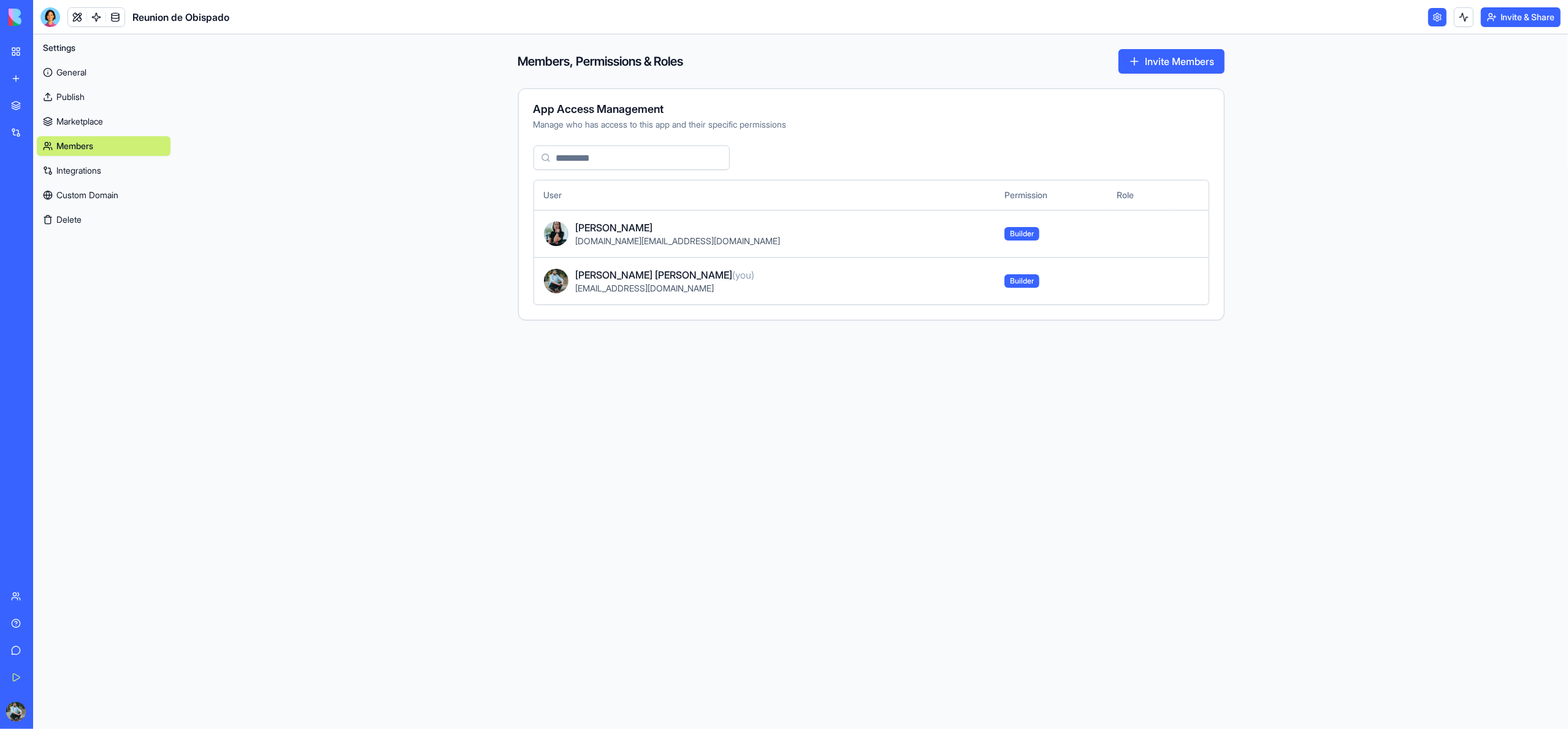
click at [80, 125] on link "Marketplace" at bounding box center [103, 121] width 133 height 20
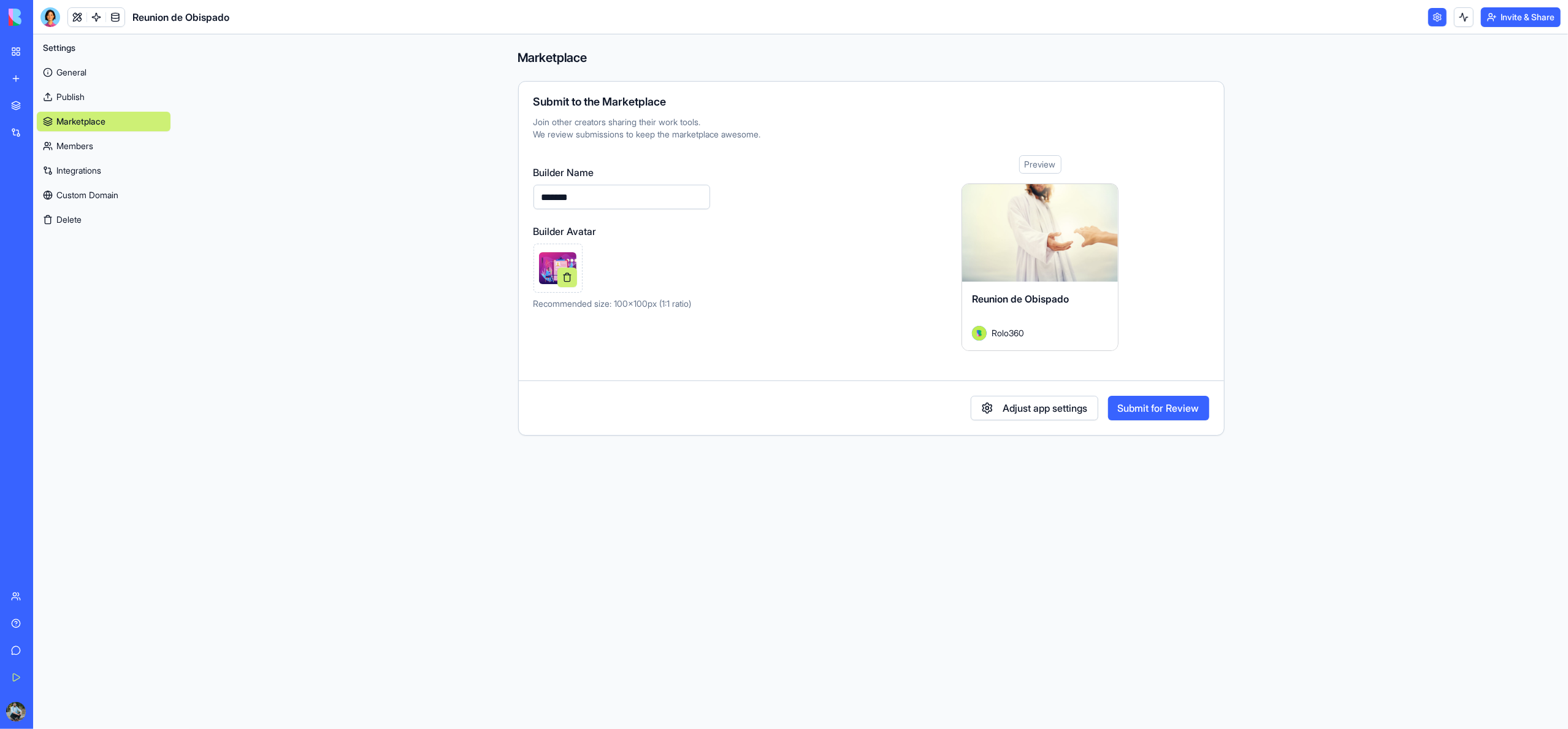
click at [546, 255] on img at bounding box center [558, 268] width 38 height 31
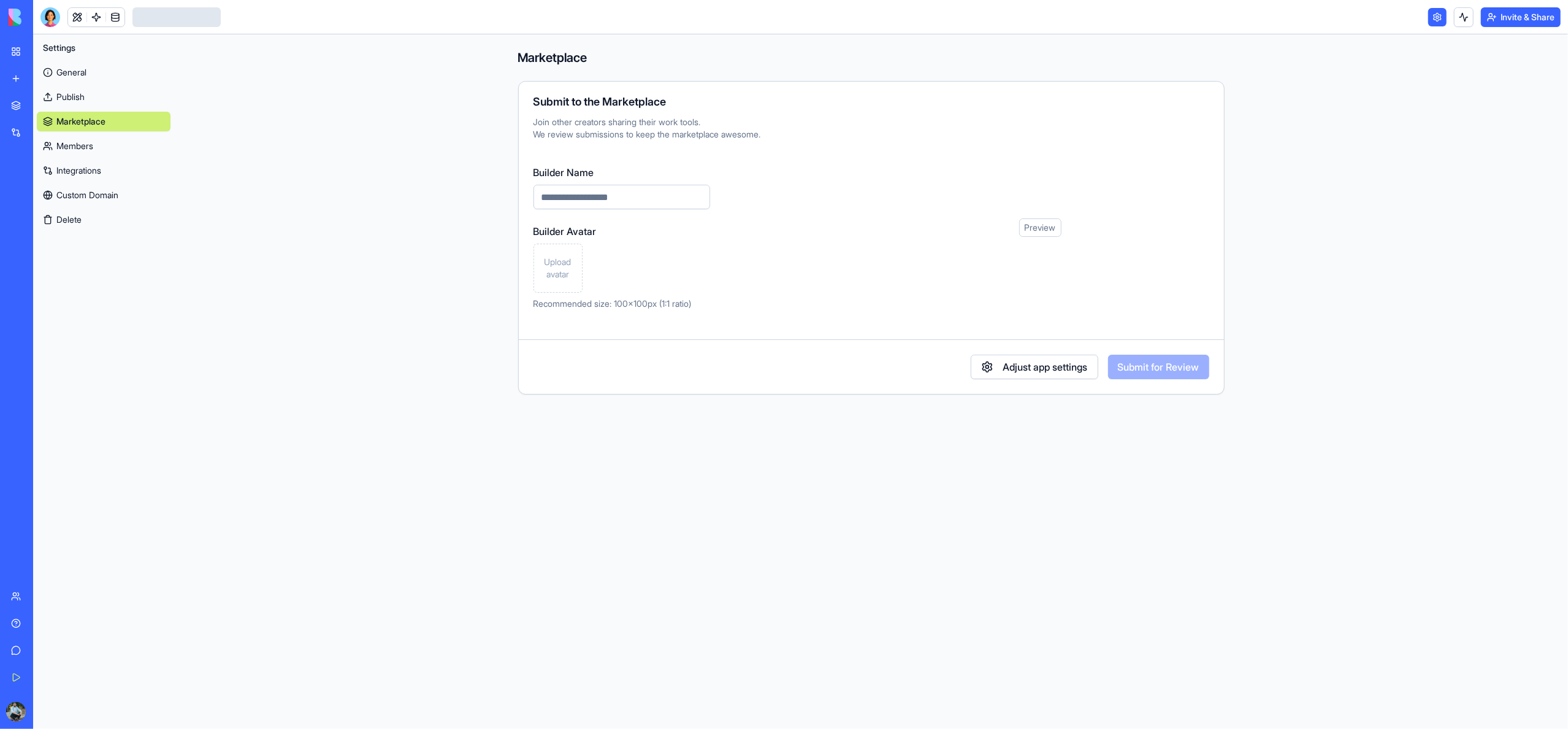
type input "*******"
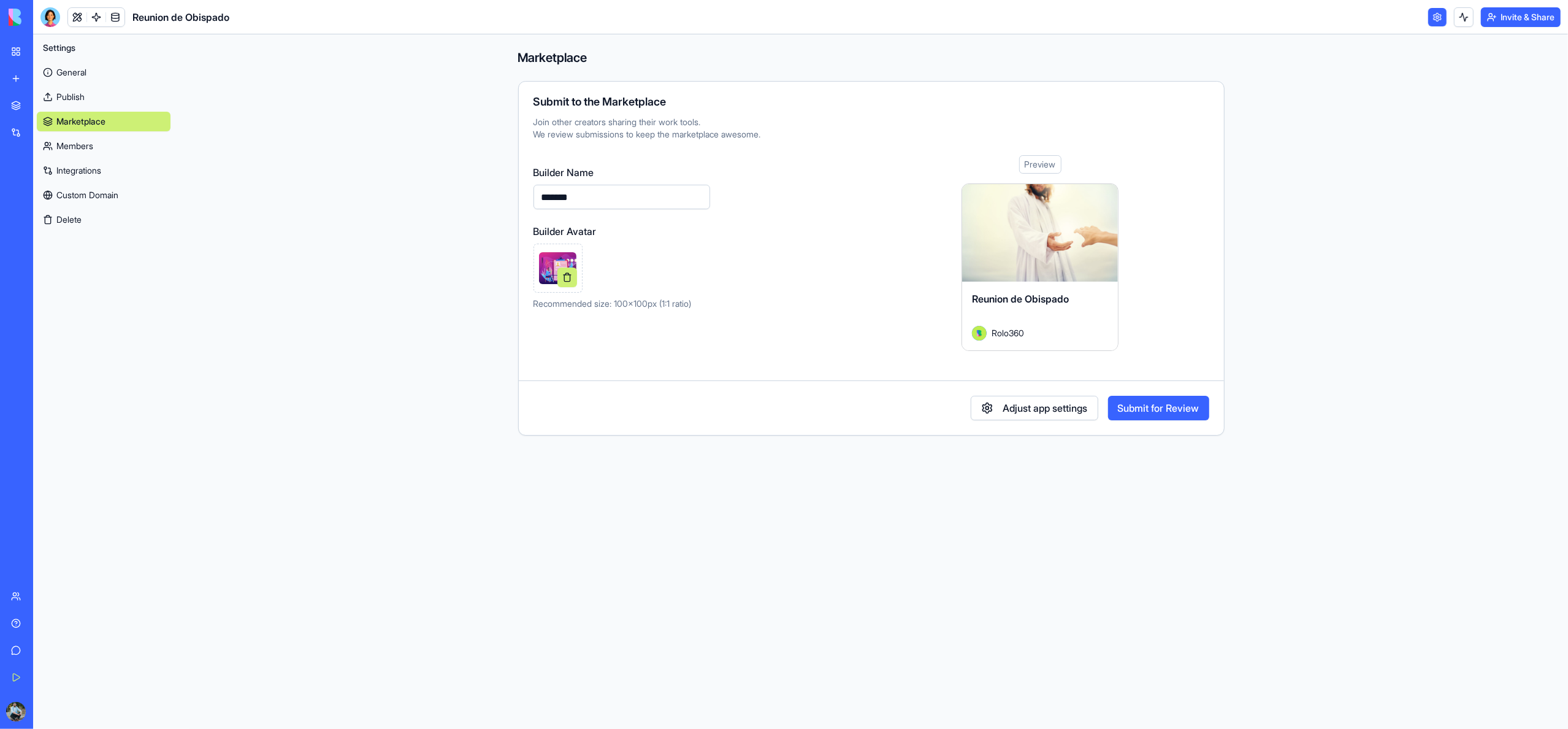
click at [1137, 408] on button "Submit for Review" at bounding box center [1158, 408] width 101 height 25
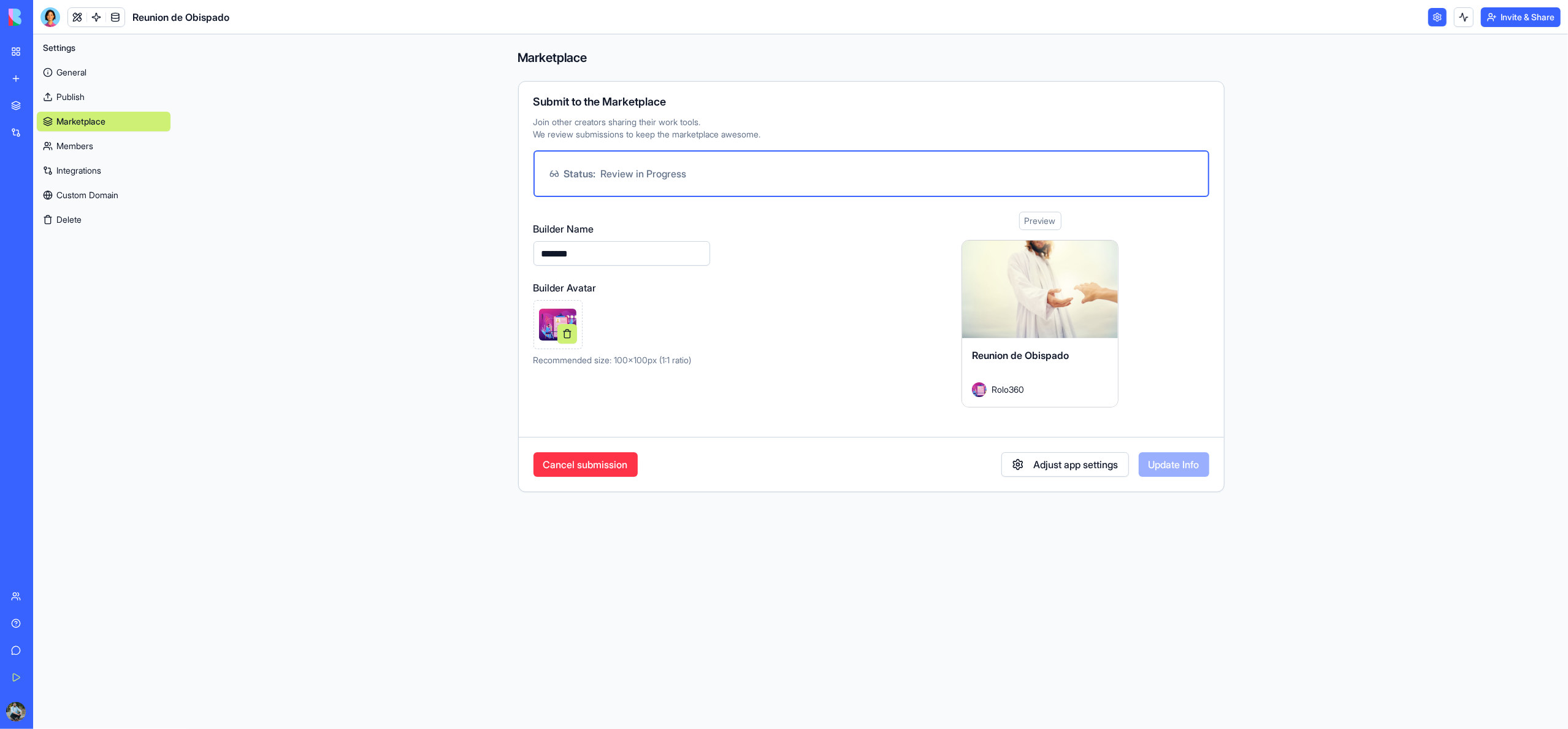
click at [605, 465] on button "Cancel submission" at bounding box center [586, 465] width 104 height 25
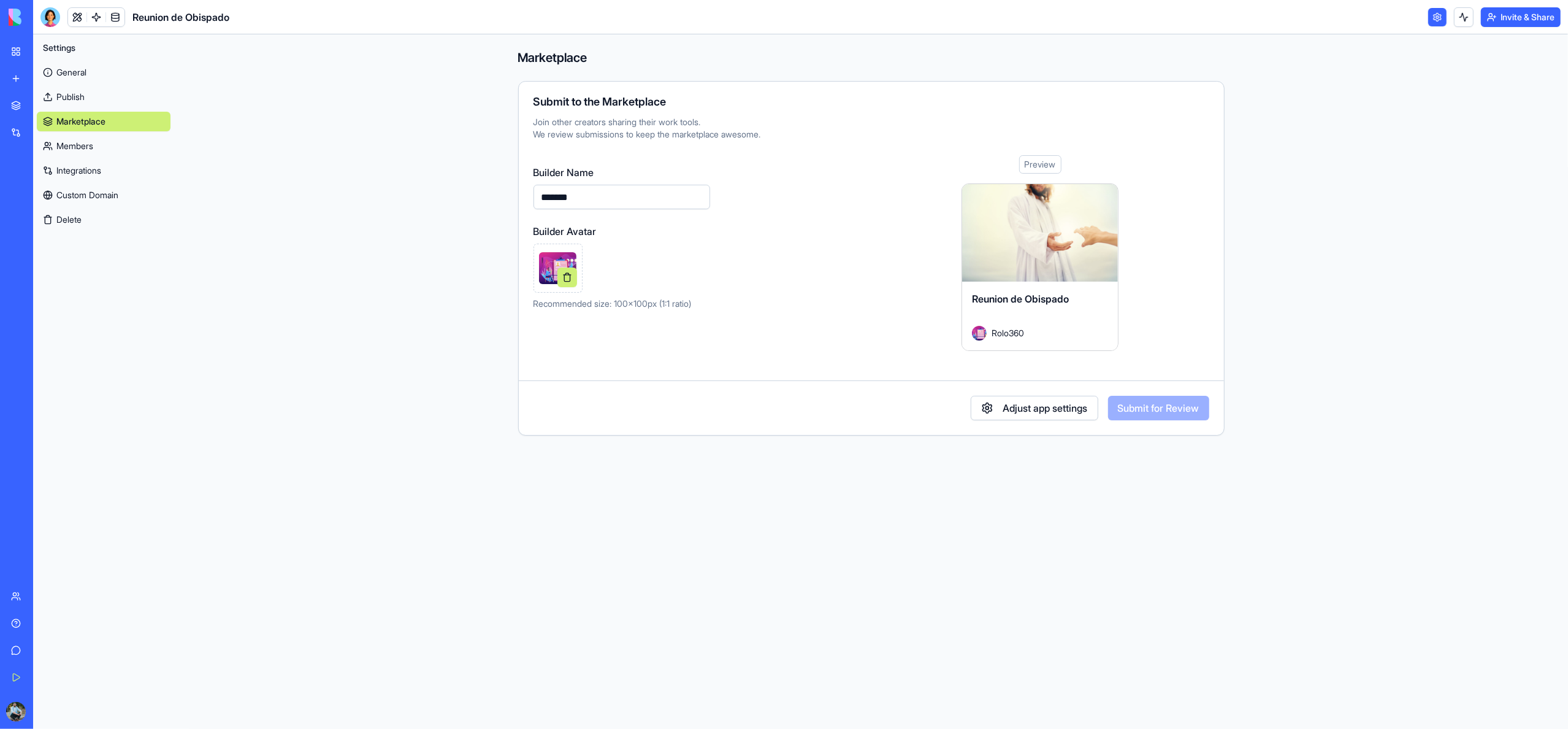
click at [21, 56] on link "My Workspace" at bounding box center [28, 52] width 49 height 25
